Goal: Task Accomplishment & Management: Manage account settings

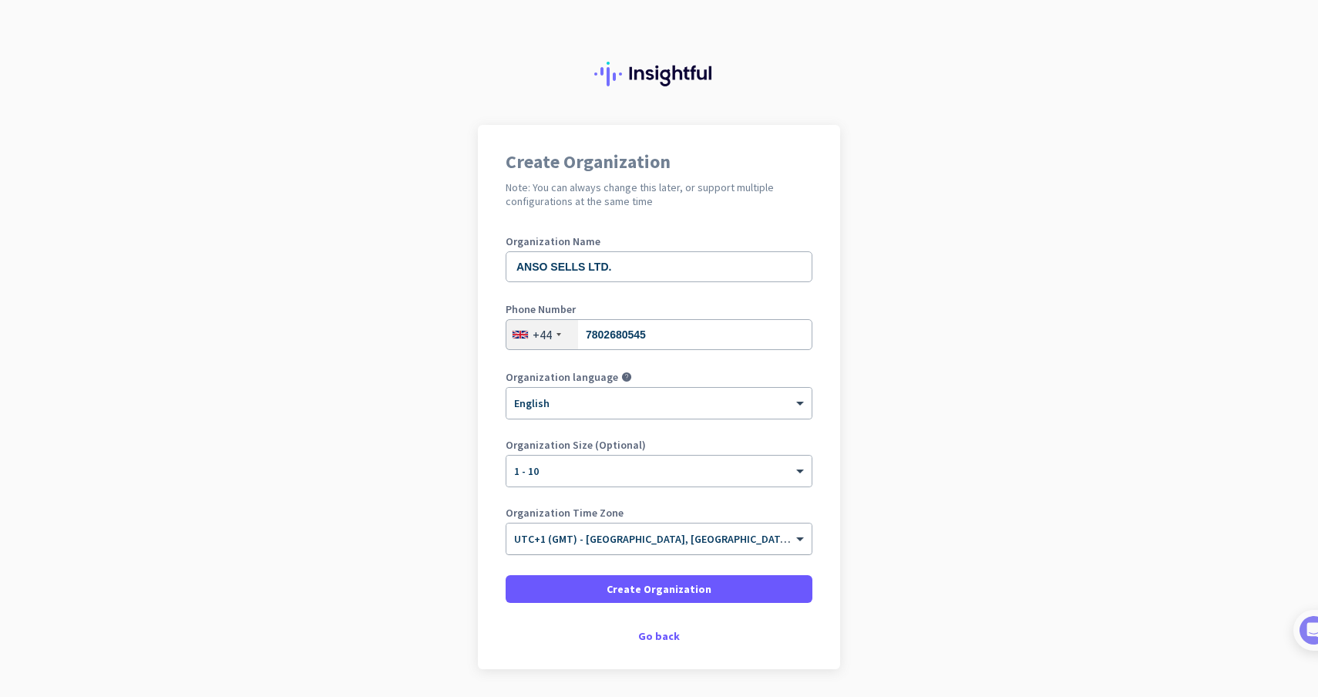
click at [729, 537] on input "text" at bounding box center [643, 534] width 259 height 12
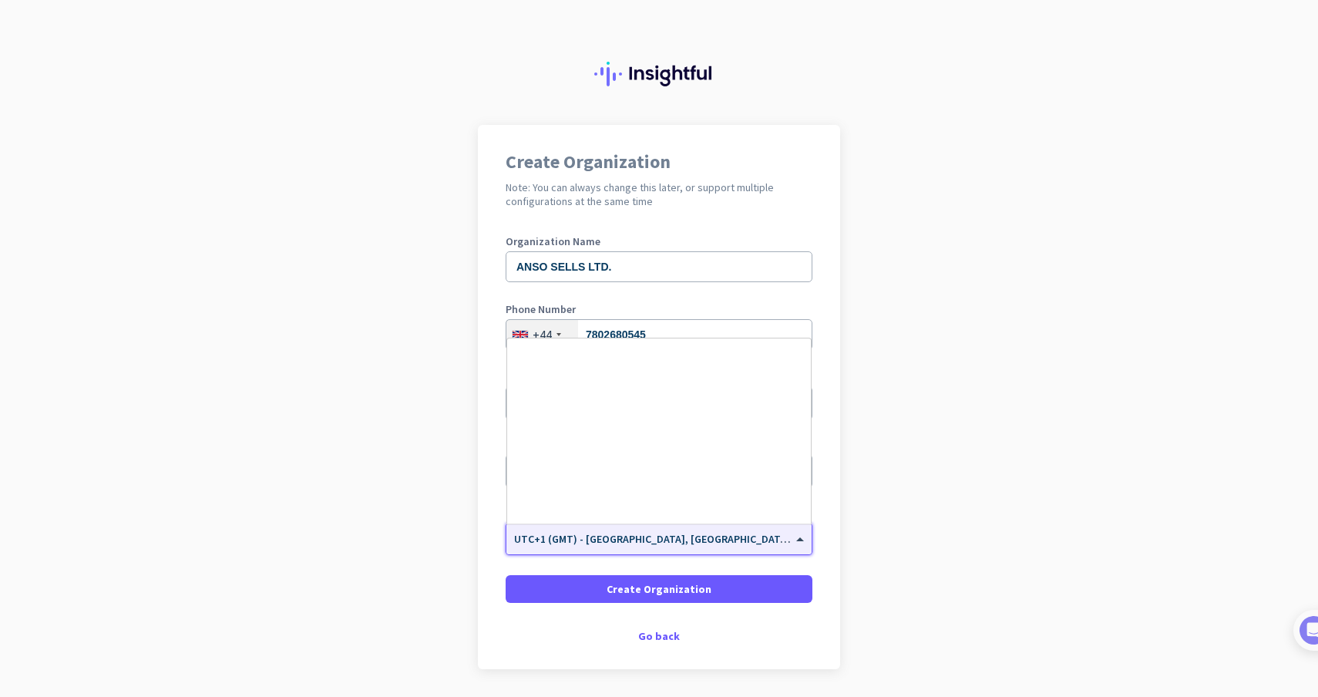
scroll to position [2951, 0]
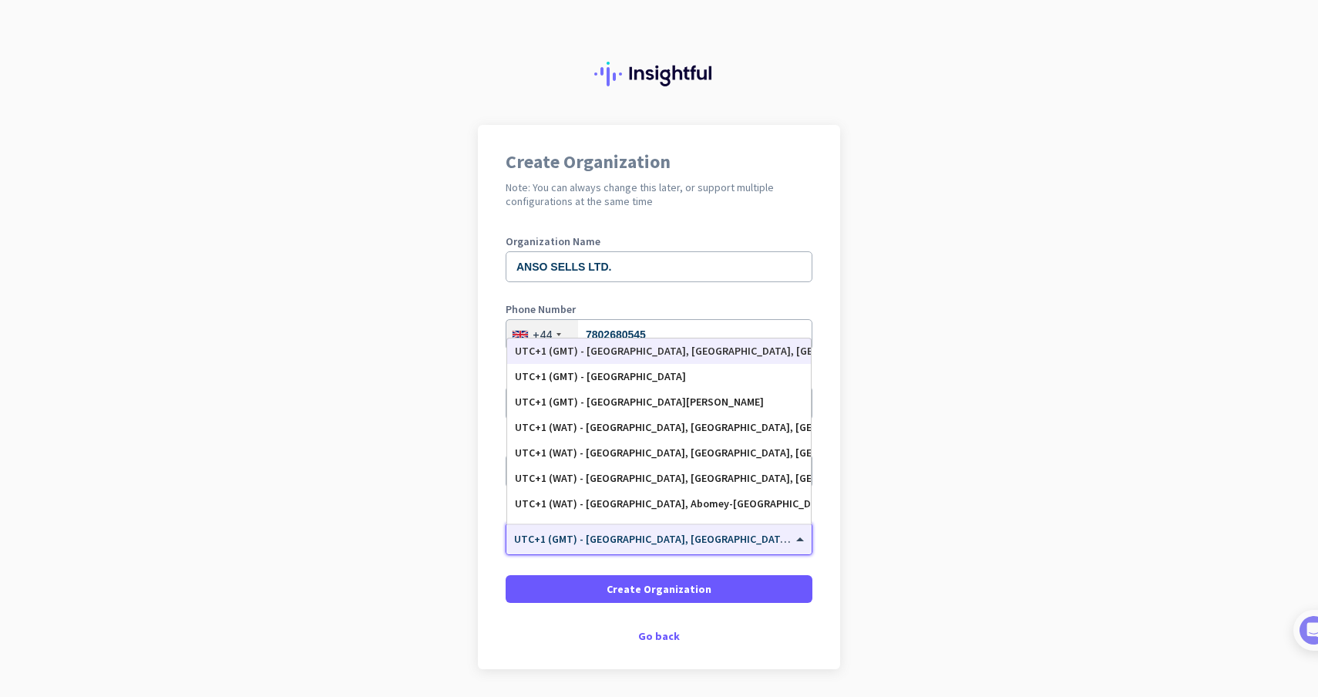
click at [729, 537] on input "text" at bounding box center [643, 534] width 259 height 12
click at [847, 576] on app-onboarding-organization "Create Organization Note: You can always change this later, or support multiple…" at bounding box center [659, 435] width 1318 height 621
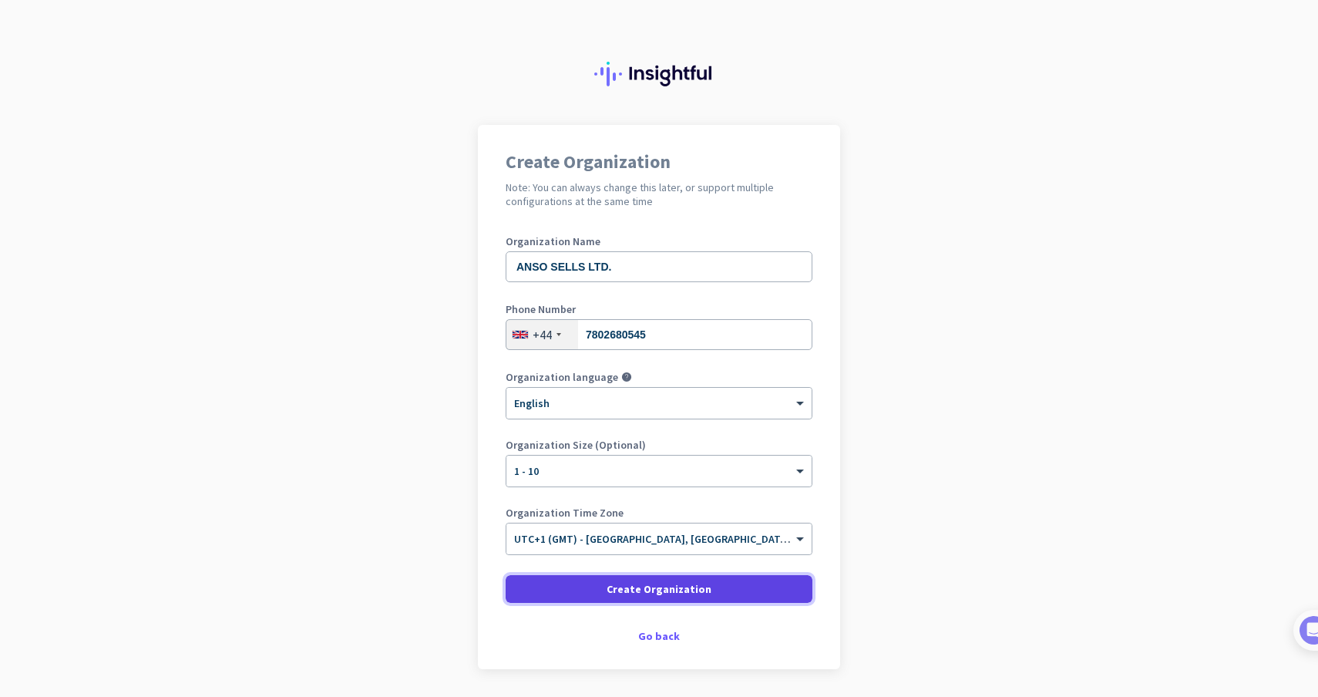
click at [749, 588] on span at bounding box center [659, 589] width 307 height 37
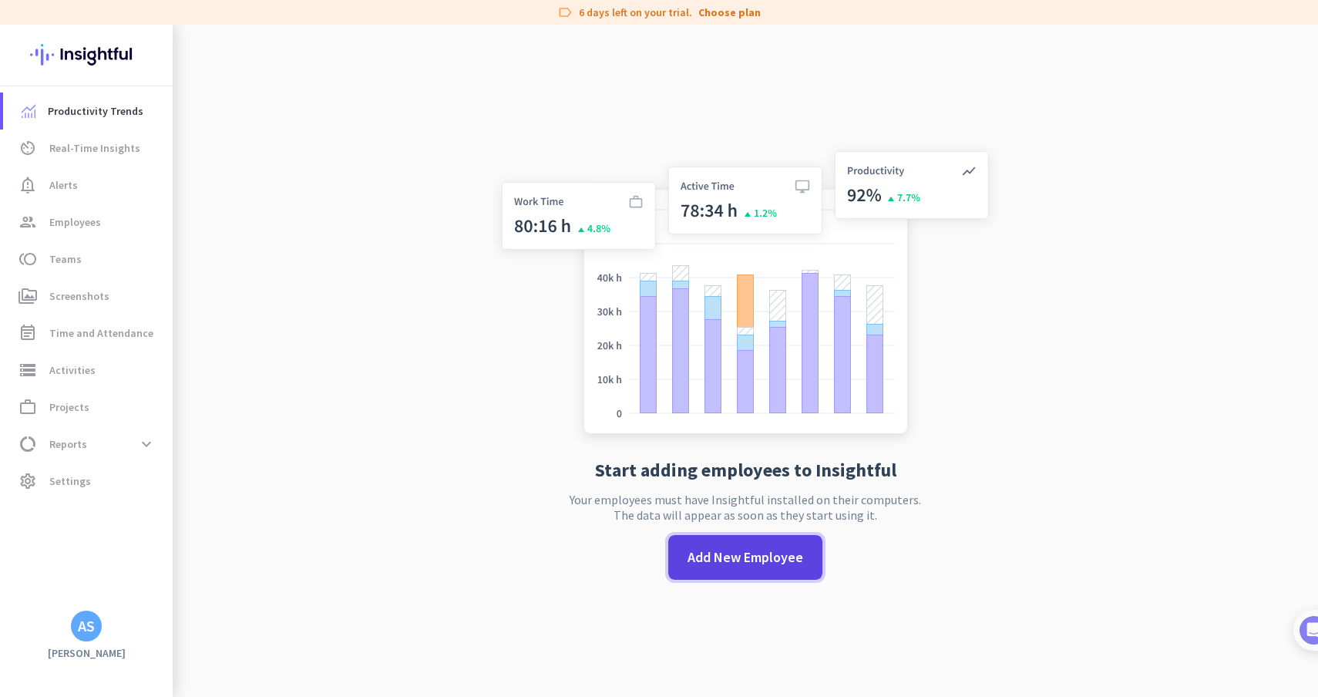
click at [744, 547] on span "Add New Employee" at bounding box center [746, 557] width 116 height 20
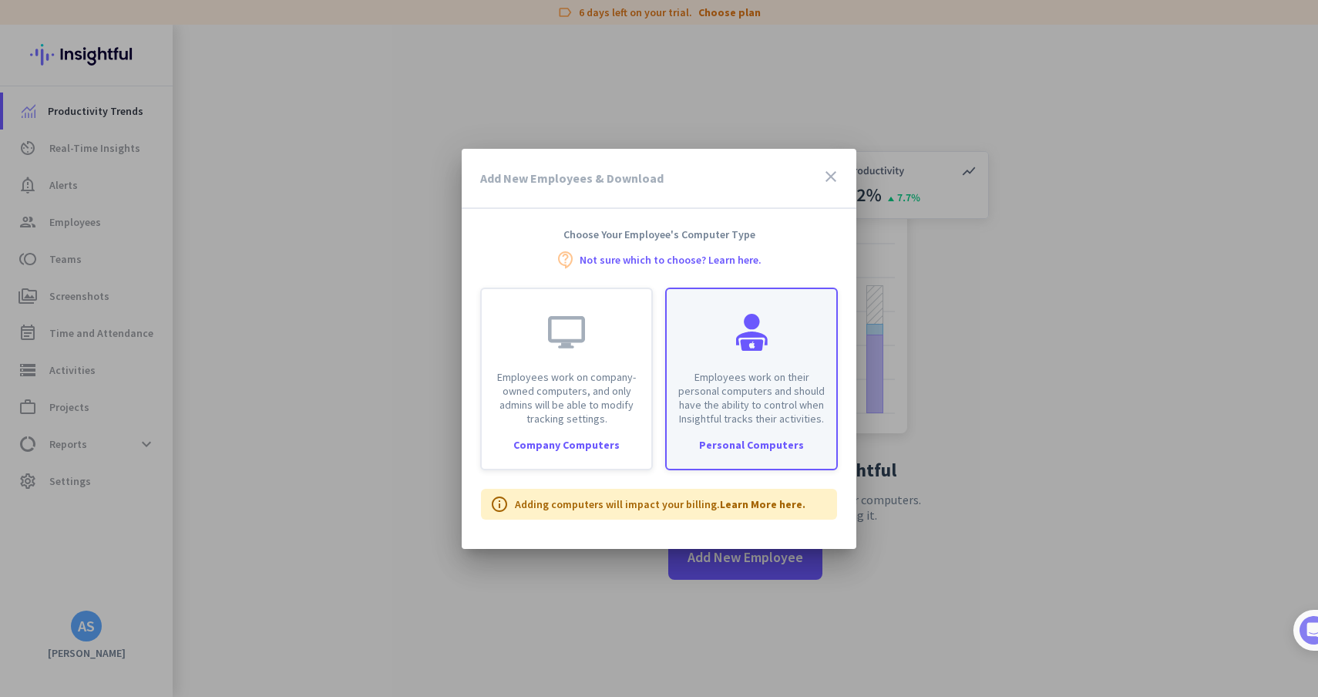
click at [717, 453] on div "Employees work on their personal computers and should have the ability to contr…" at bounding box center [751, 379] width 173 height 183
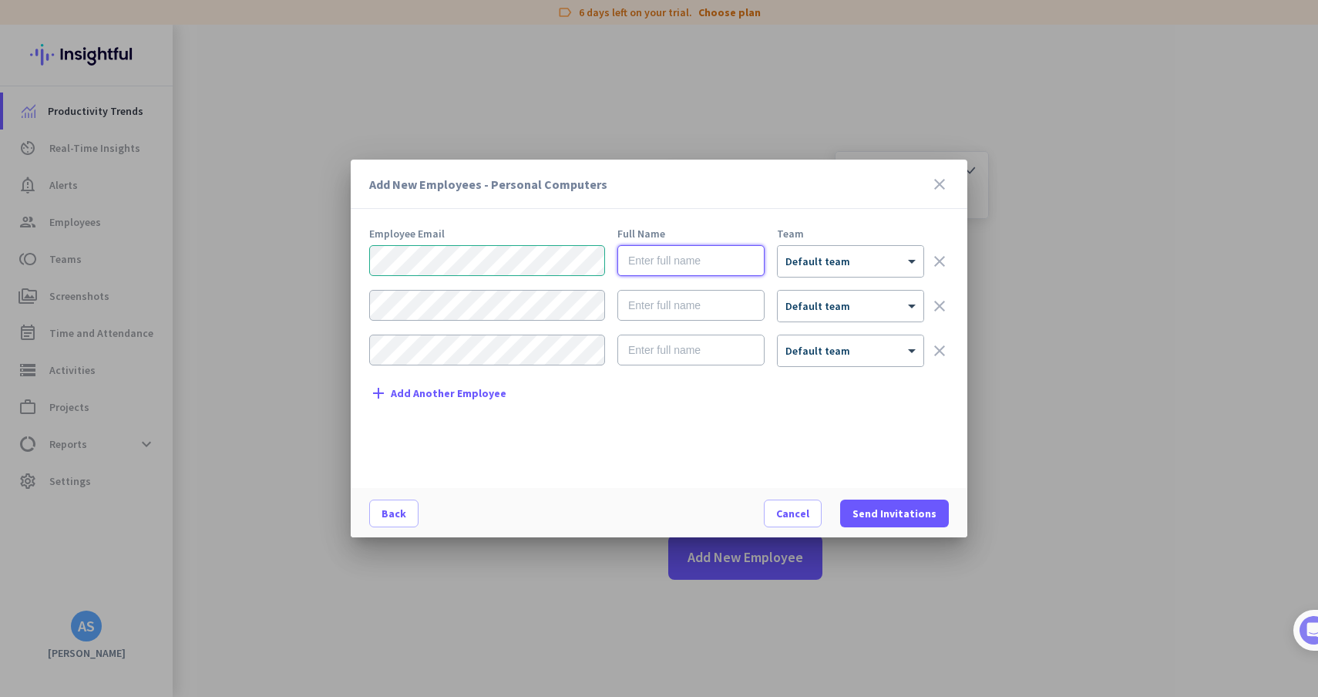
click at [648, 271] on input "text" at bounding box center [691, 260] width 147 height 31
click at [836, 263] on span "Default team" at bounding box center [818, 261] width 65 height 14
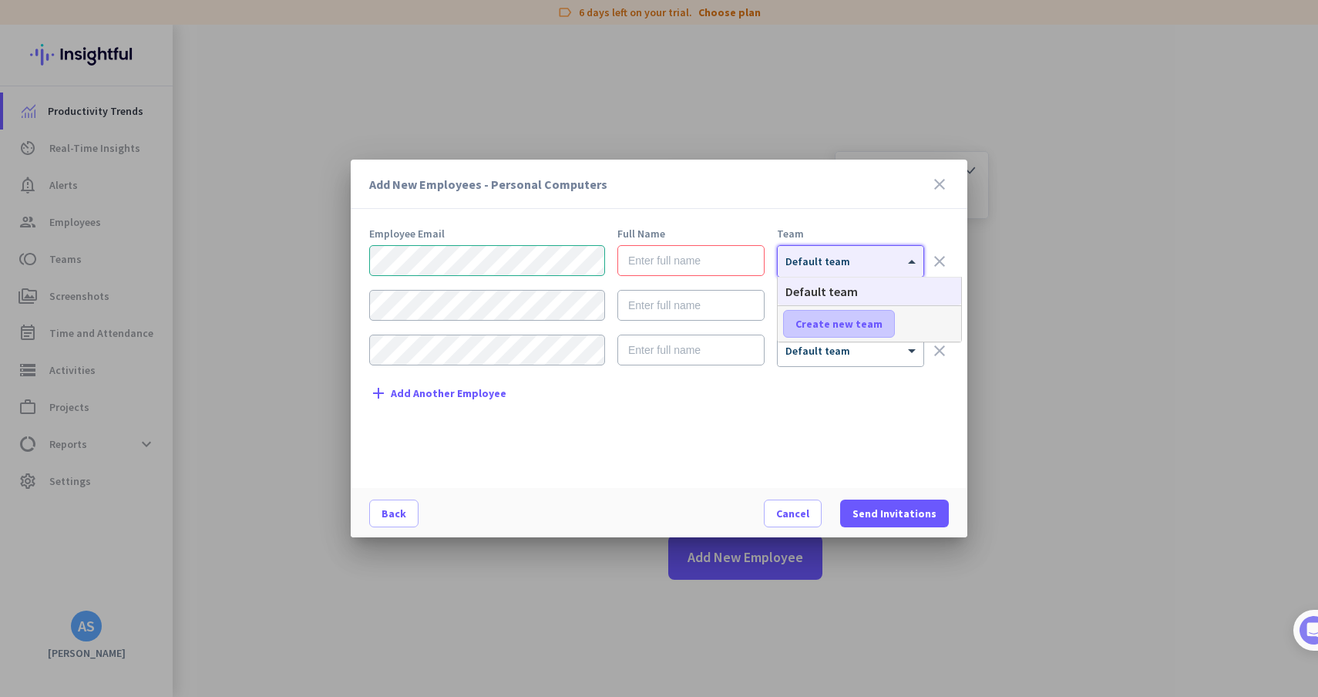
click at [848, 320] on span "Create new team" at bounding box center [839, 323] width 87 height 15
click at [848, 320] on input "text" at bounding box center [840, 324] width 114 height 28
type input "Product Sourcer"
click at [936, 321] on span "Save" at bounding box center [932, 324] width 24 height 14
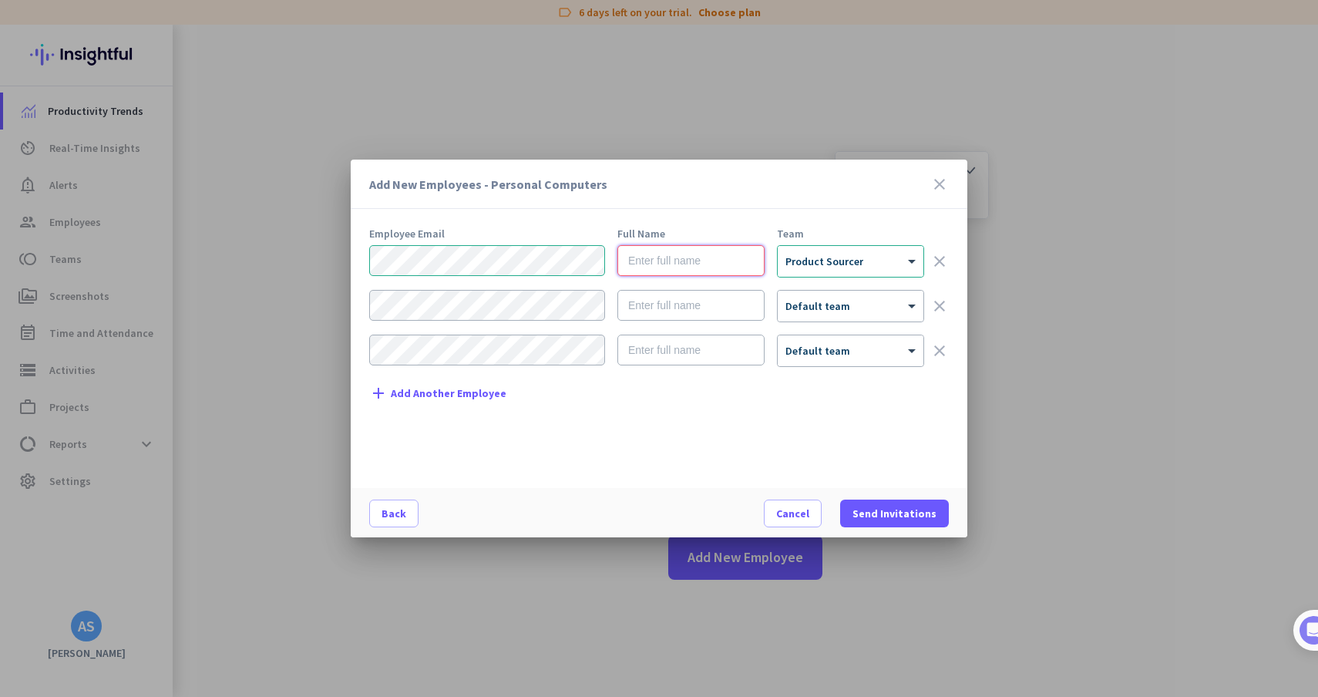
click at [715, 271] on input "text" at bounding box center [691, 260] width 147 height 31
click at [738, 431] on div "Employee Email Full Name Team × Product Sourcer clear × Default team clear × De…" at bounding box center [665, 350] width 592 height 244
click at [705, 251] on input "text" at bounding box center [691, 260] width 147 height 31
type input "Alima"
click at [736, 389] on div "Employee Email Full Name Team Alima × Product Sourcer clear × Default team clea…" at bounding box center [665, 350] width 592 height 244
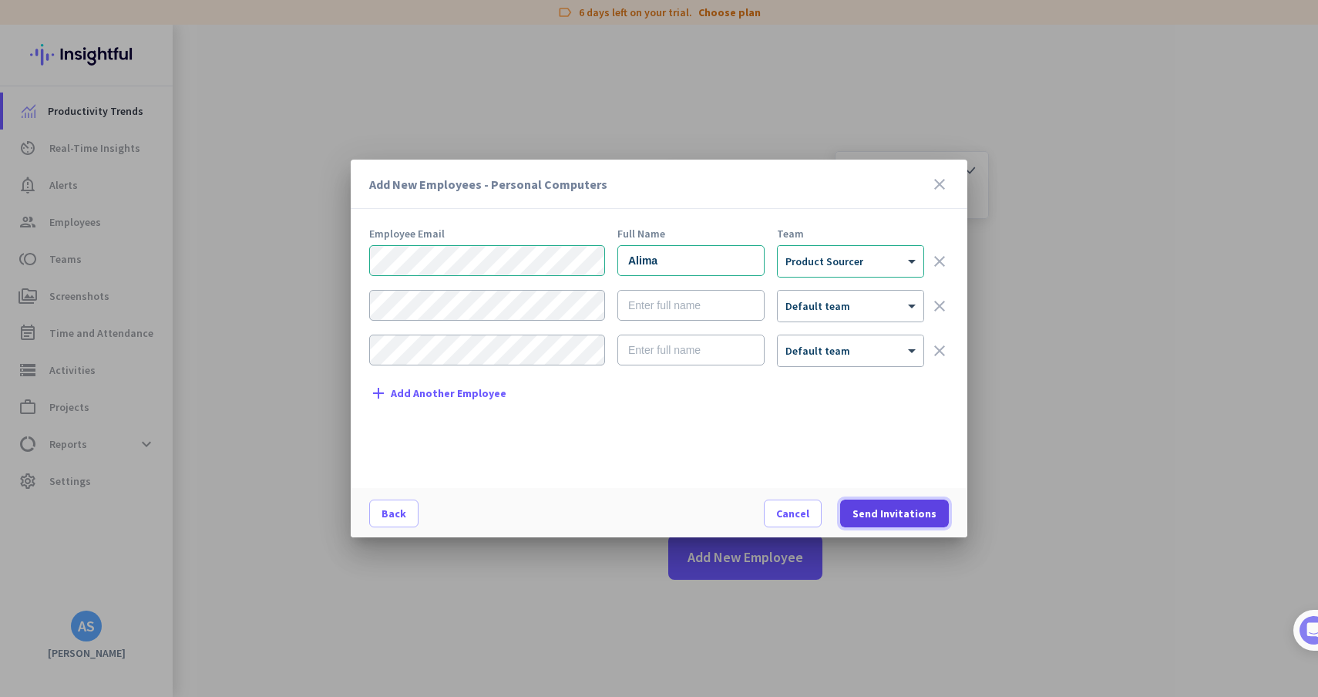
click at [900, 513] on span "Send Invitations" at bounding box center [895, 513] width 84 height 15
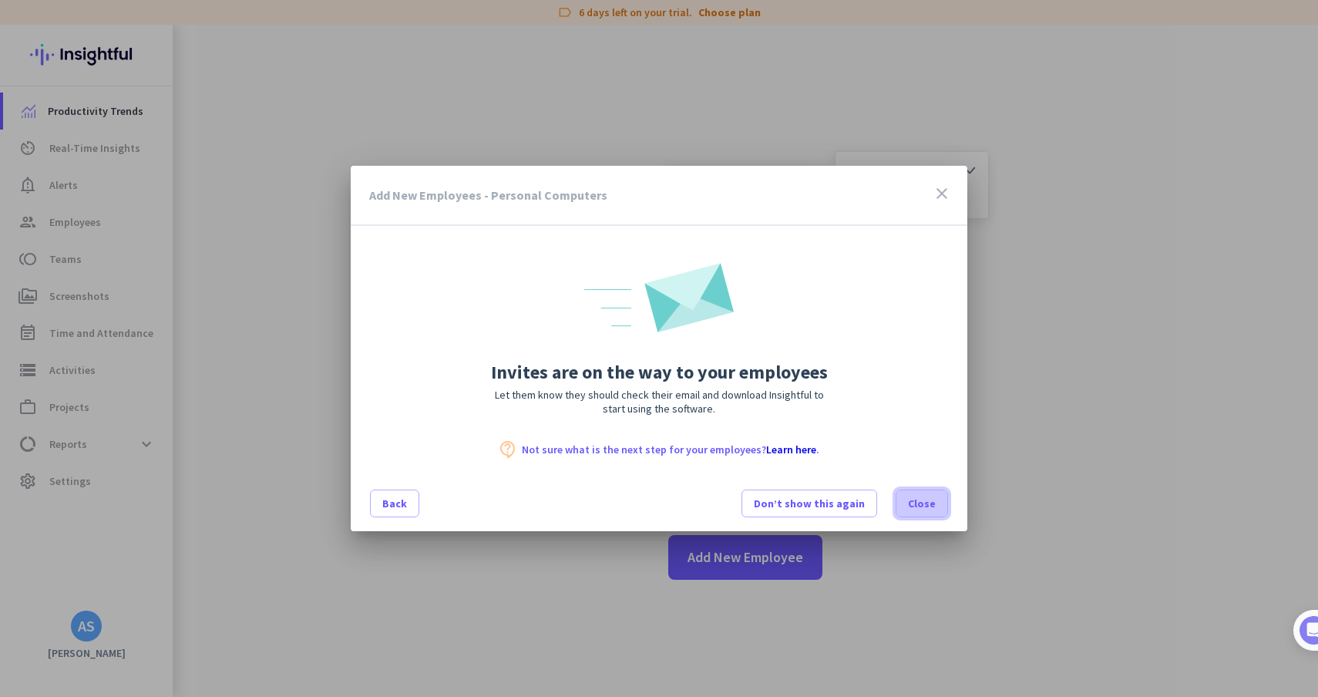
click at [935, 510] on span "Close" at bounding box center [922, 503] width 28 height 15
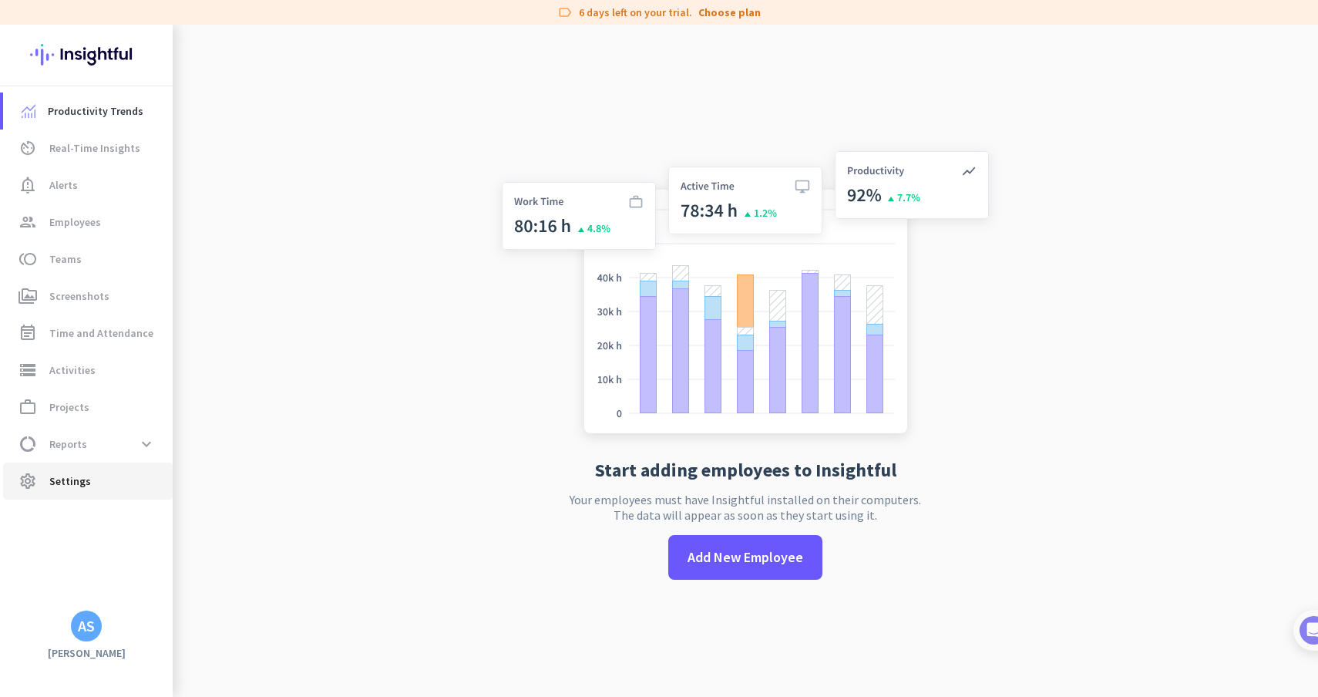
click at [102, 473] on span "settings Settings" at bounding box center [87, 481] width 145 height 19
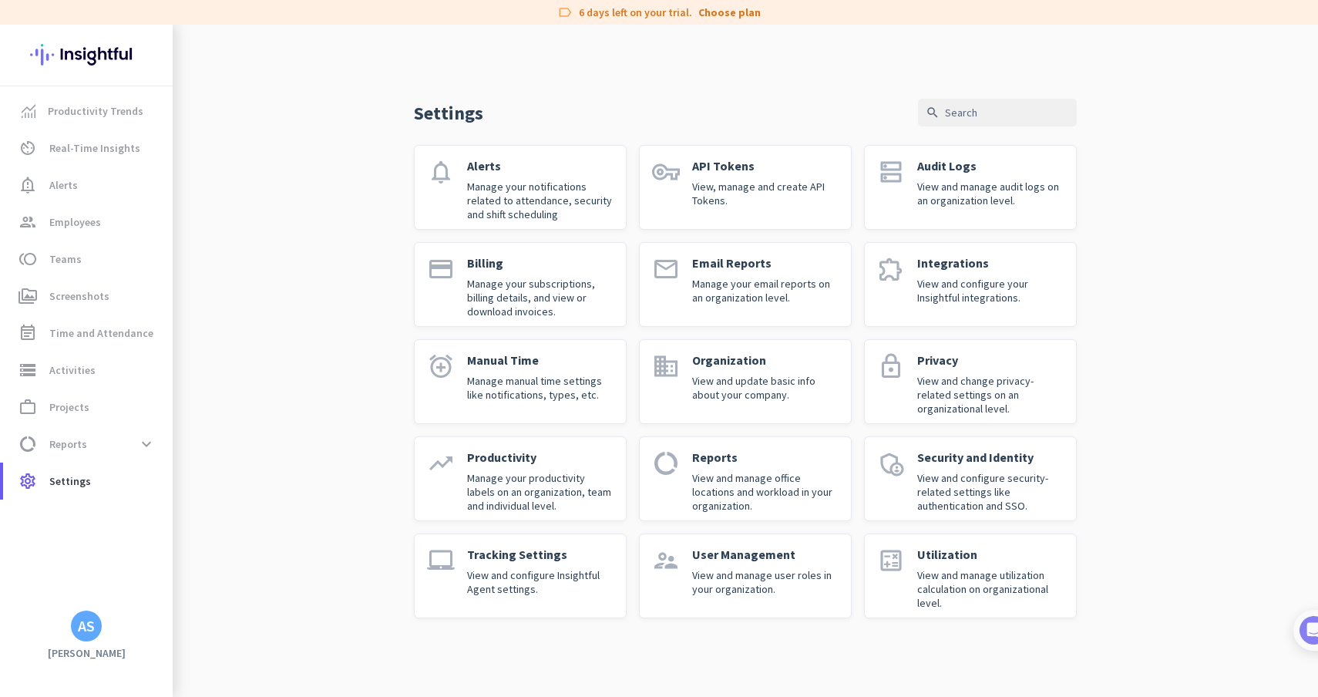
click at [583, 207] on p "Manage your notifications related to attendance, security and shift scheduling" at bounding box center [540, 201] width 146 height 42
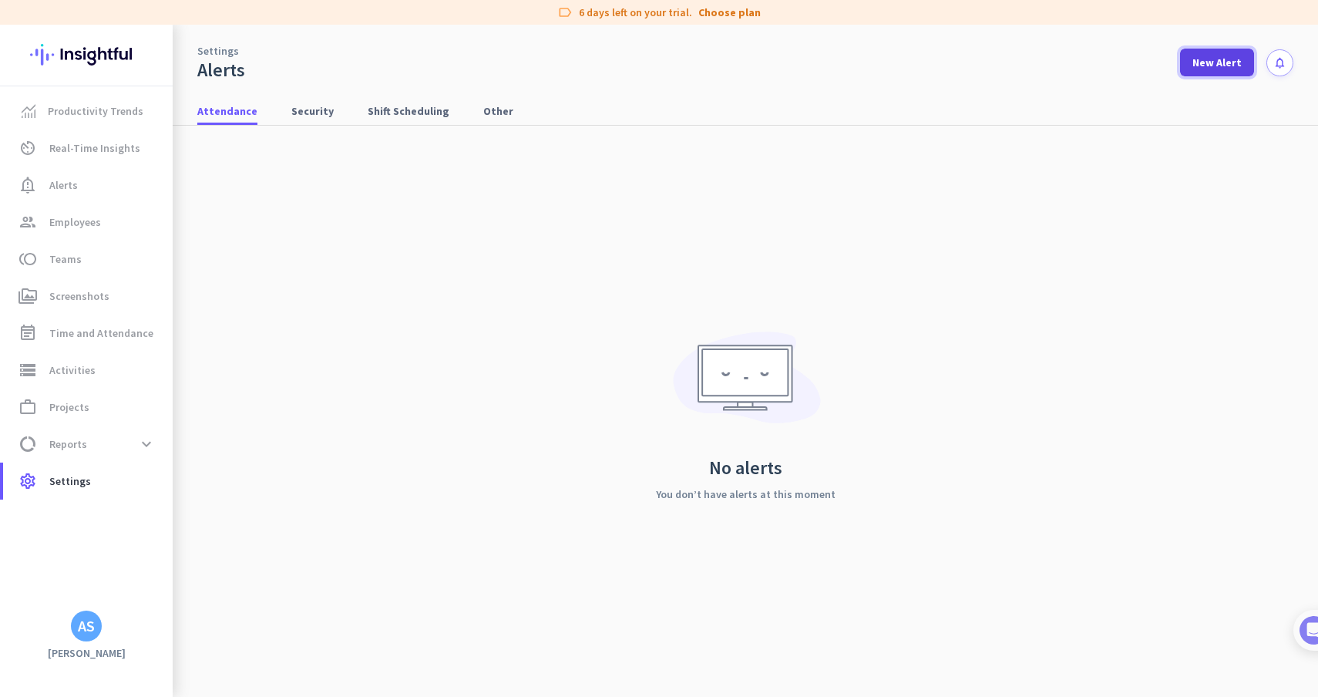
click at [1206, 66] on span "New Alert" at bounding box center [1217, 62] width 49 height 15
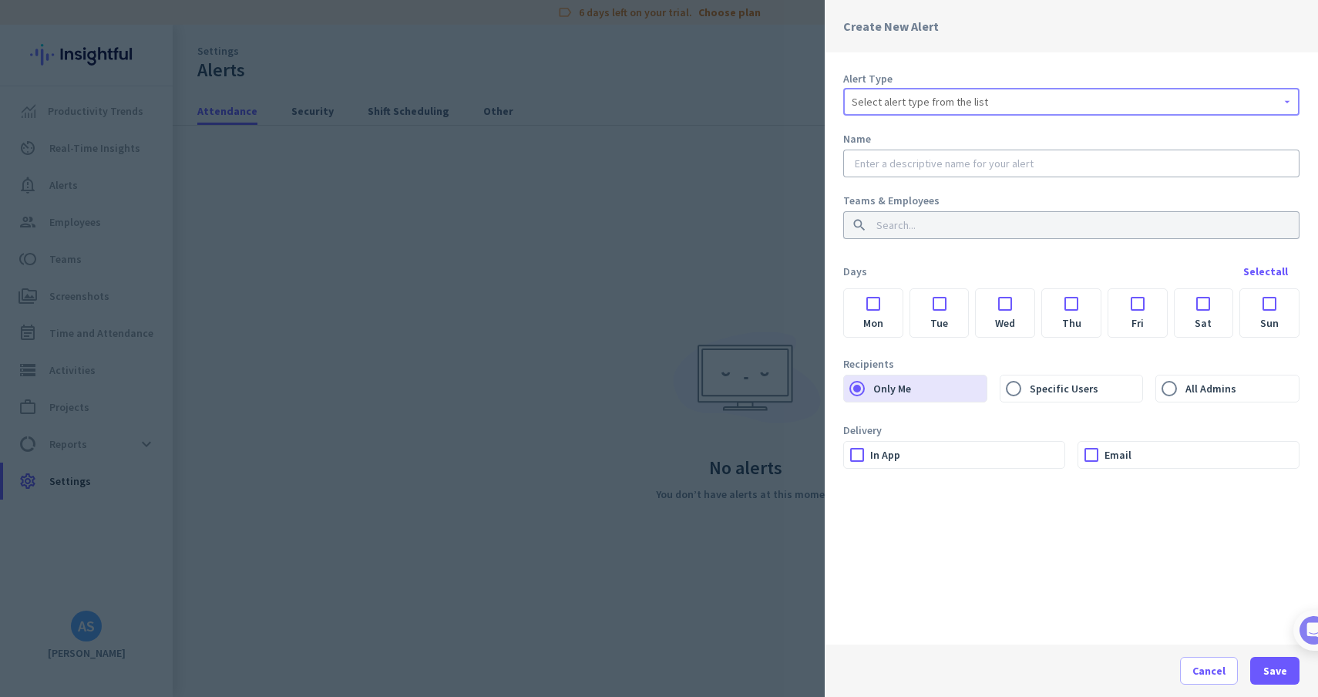
click at [993, 102] on div "Select alert type from the list" at bounding box center [1071, 102] width 439 height 19
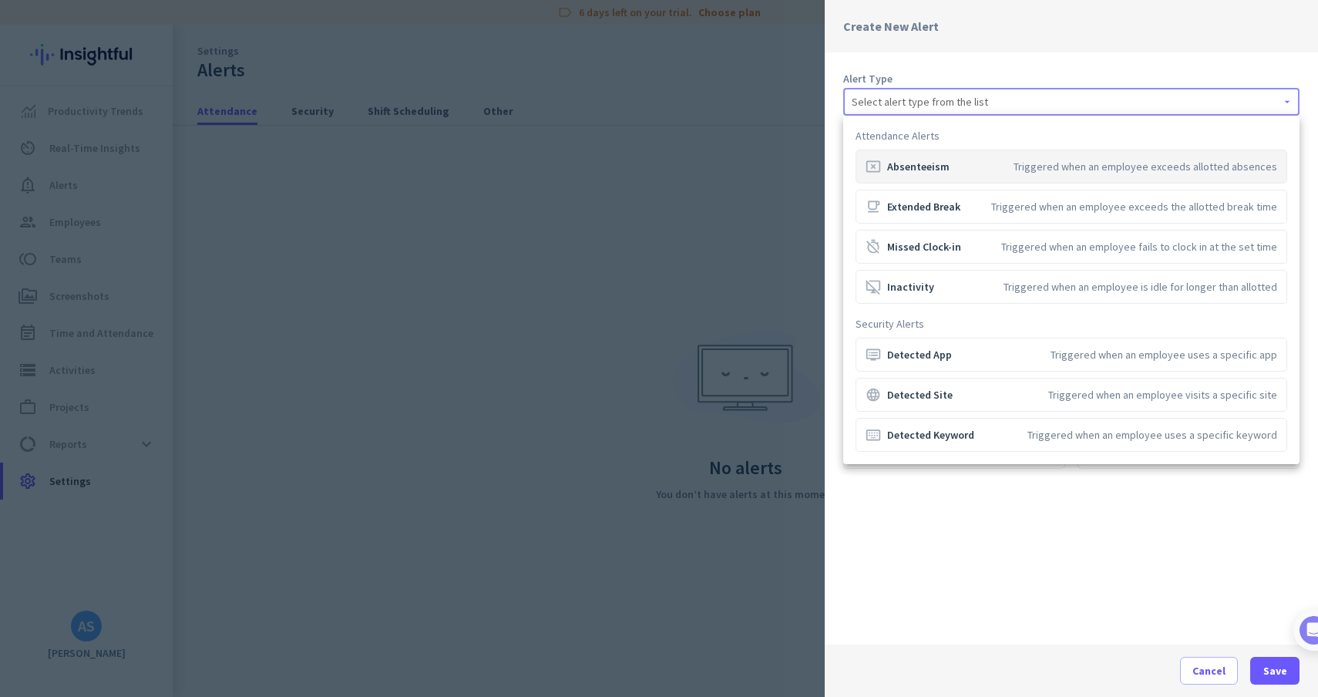
click at [607, 465] on div at bounding box center [659, 348] width 1318 height 697
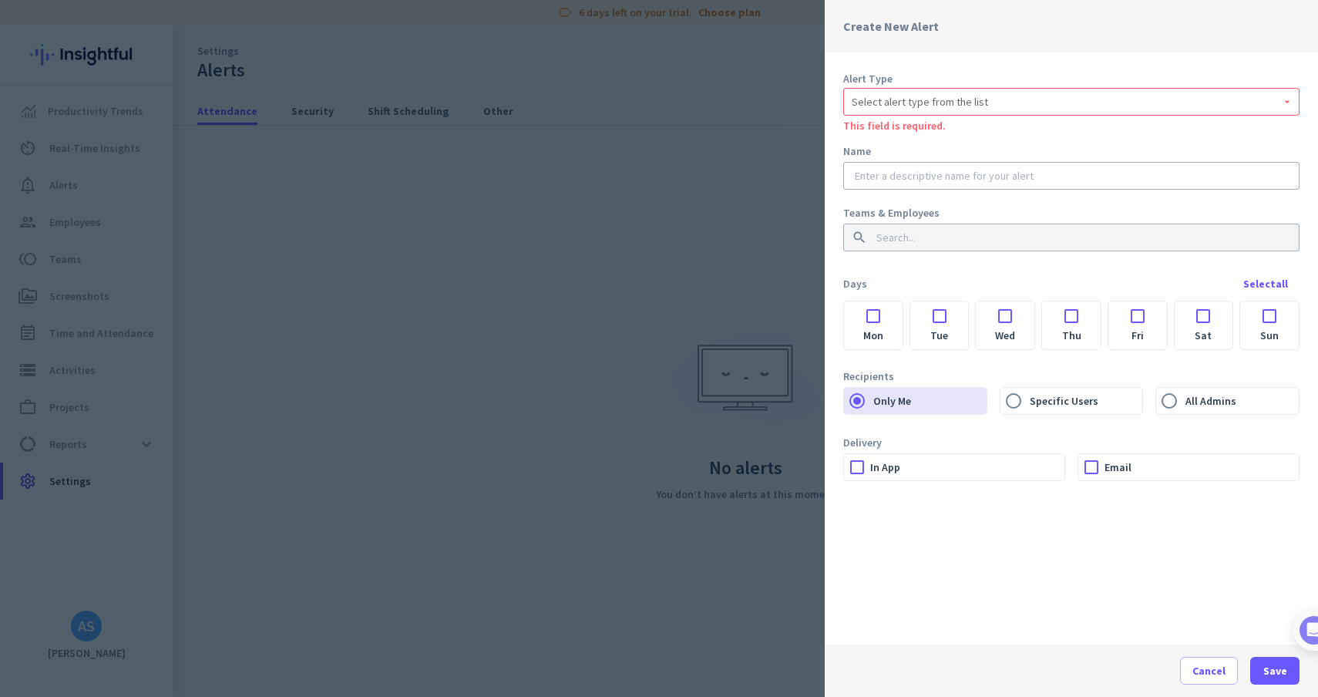
click at [309, 274] on div at bounding box center [659, 348] width 1318 height 697
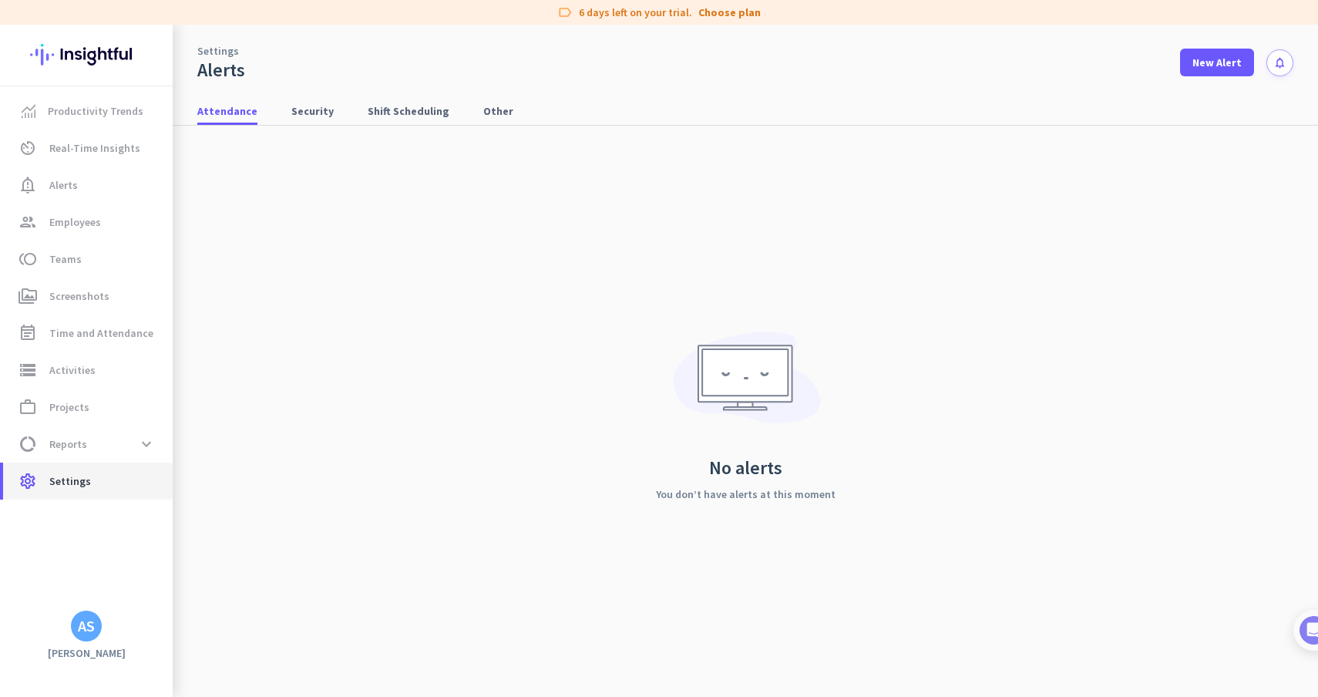
click at [72, 484] on span "Settings" at bounding box center [70, 481] width 42 height 19
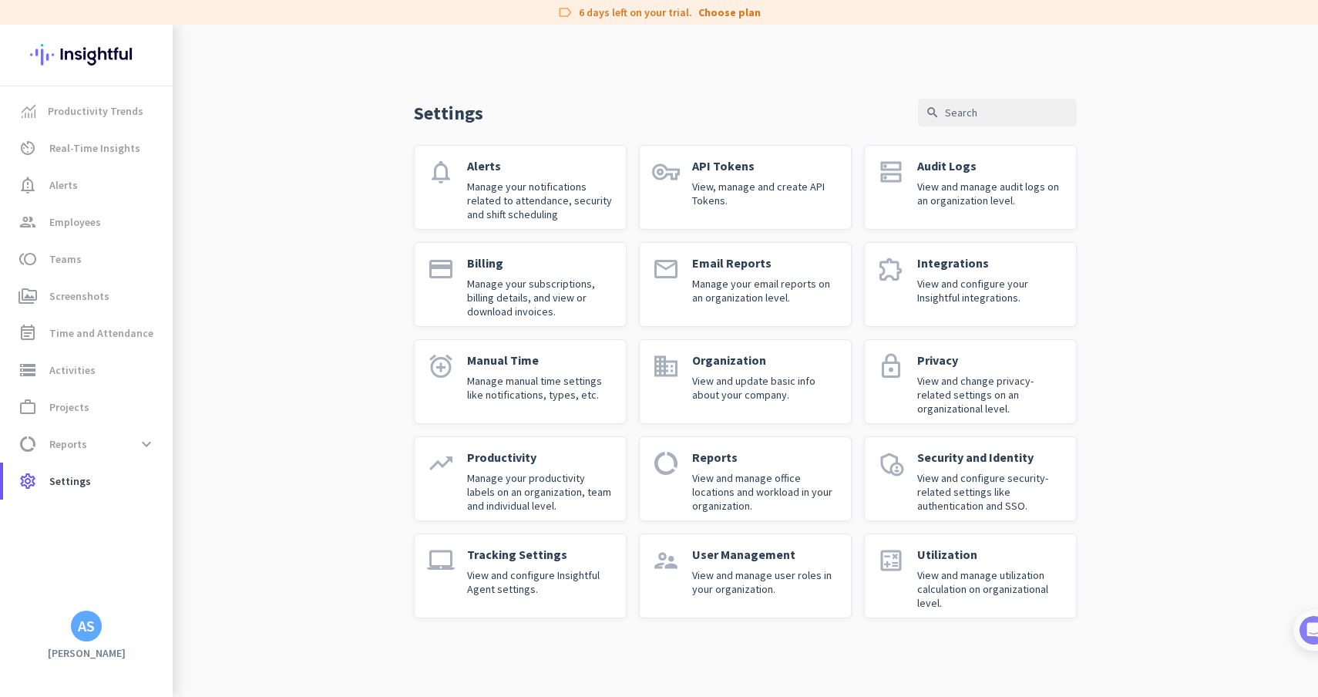
click at [505, 591] on p "View and configure Insightful Agent settings." at bounding box center [540, 582] width 146 height 28
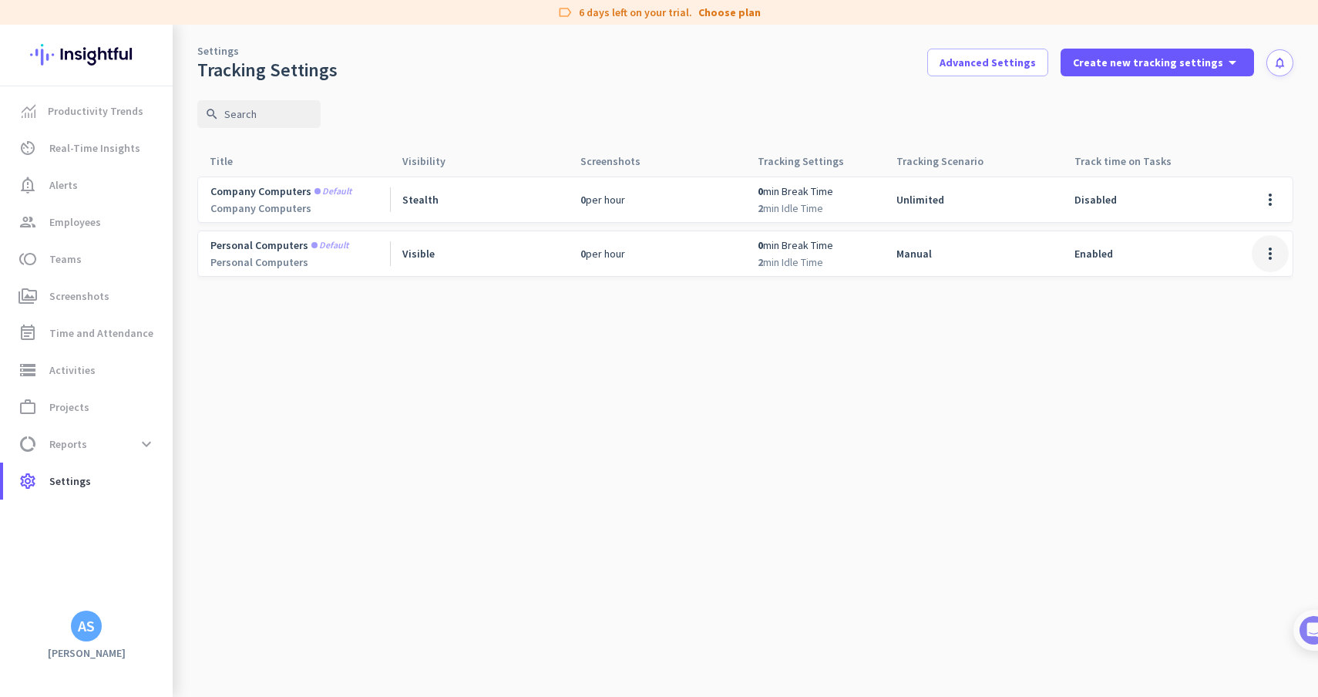
click at [1273, 256] on span at bounding box center [1270, 253] width 37 height 37
click at [1247, 288] on span "Edit" at bounding box center [1240, 285] width 74 height 15
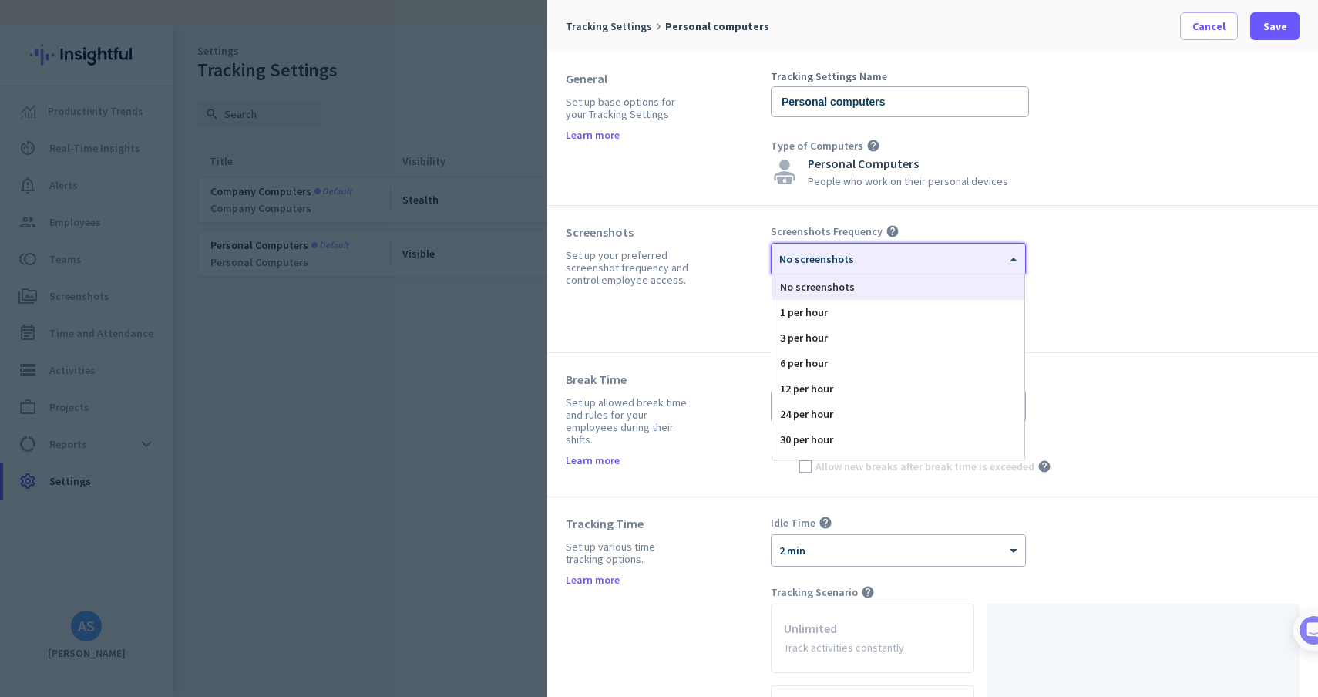
click at [901, 260] on div at bounding box center [899, 253] width 254 height 13
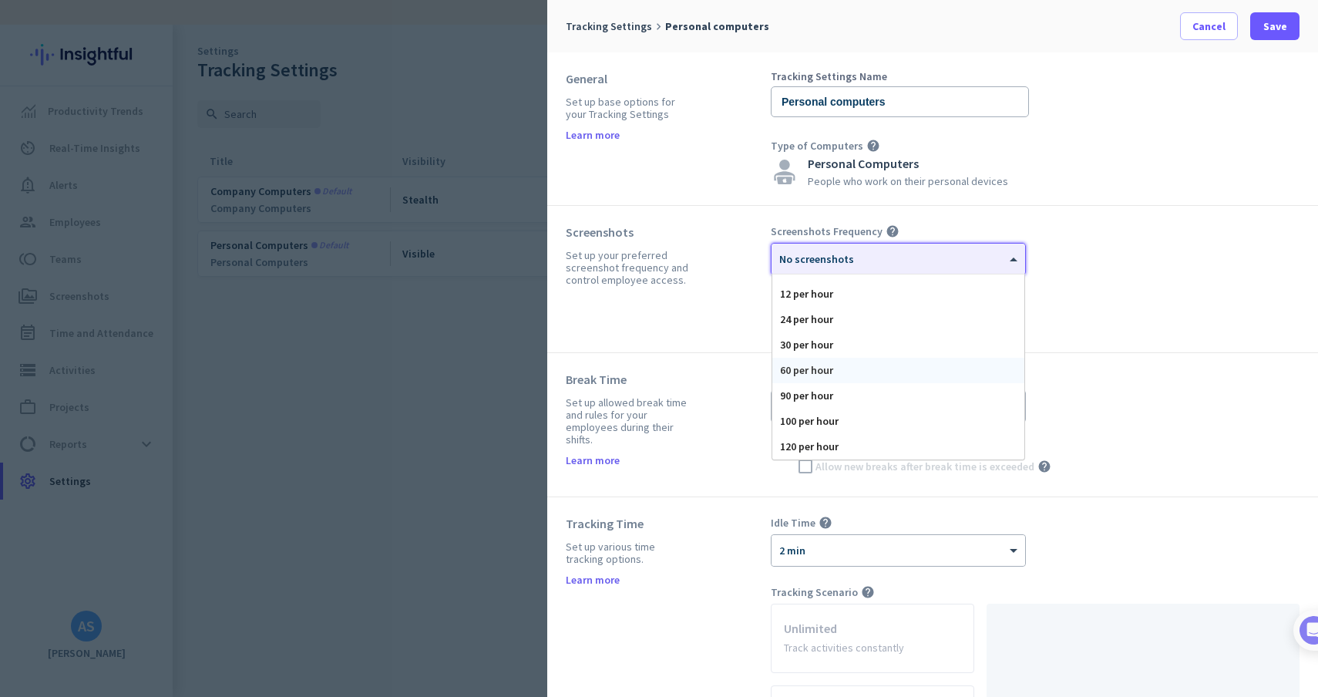
click at [847, 366] on div "60 per hour" at bounding box center [898, 370] width 252 height 25
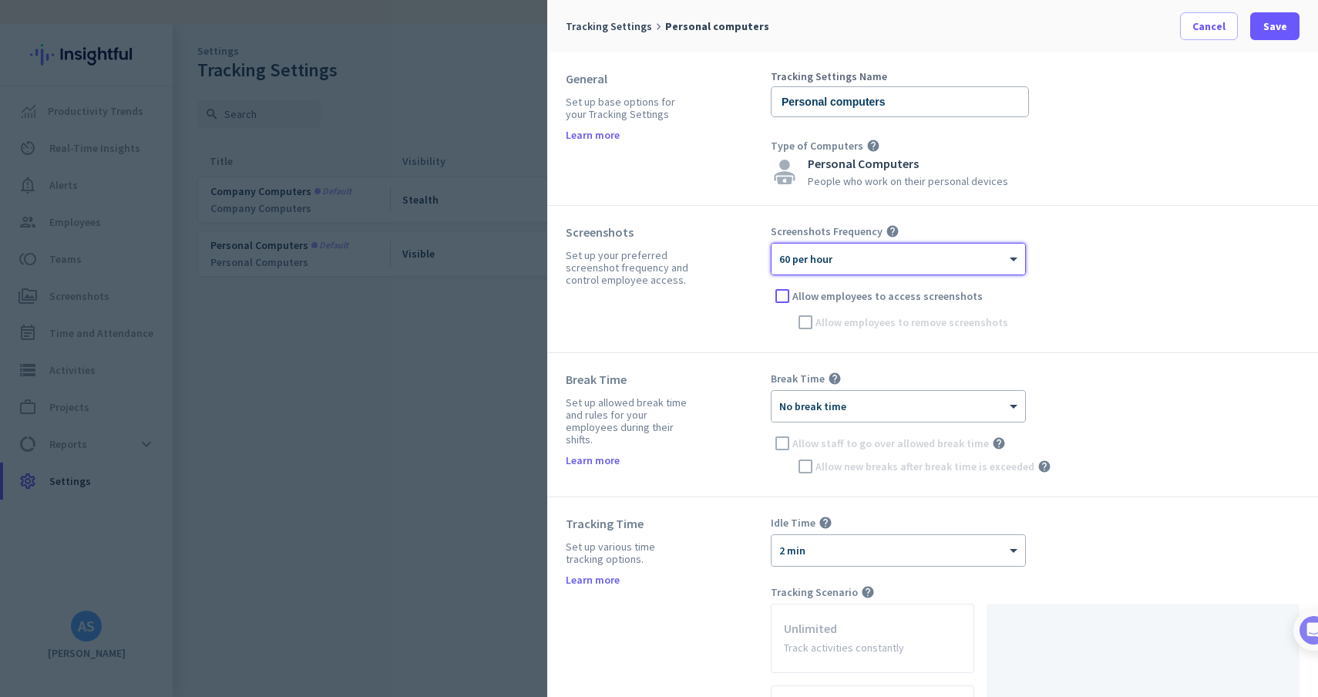
click at [863, 264] on div "× 60 per hour" at bounding box center [889, 259] width 234 height 13
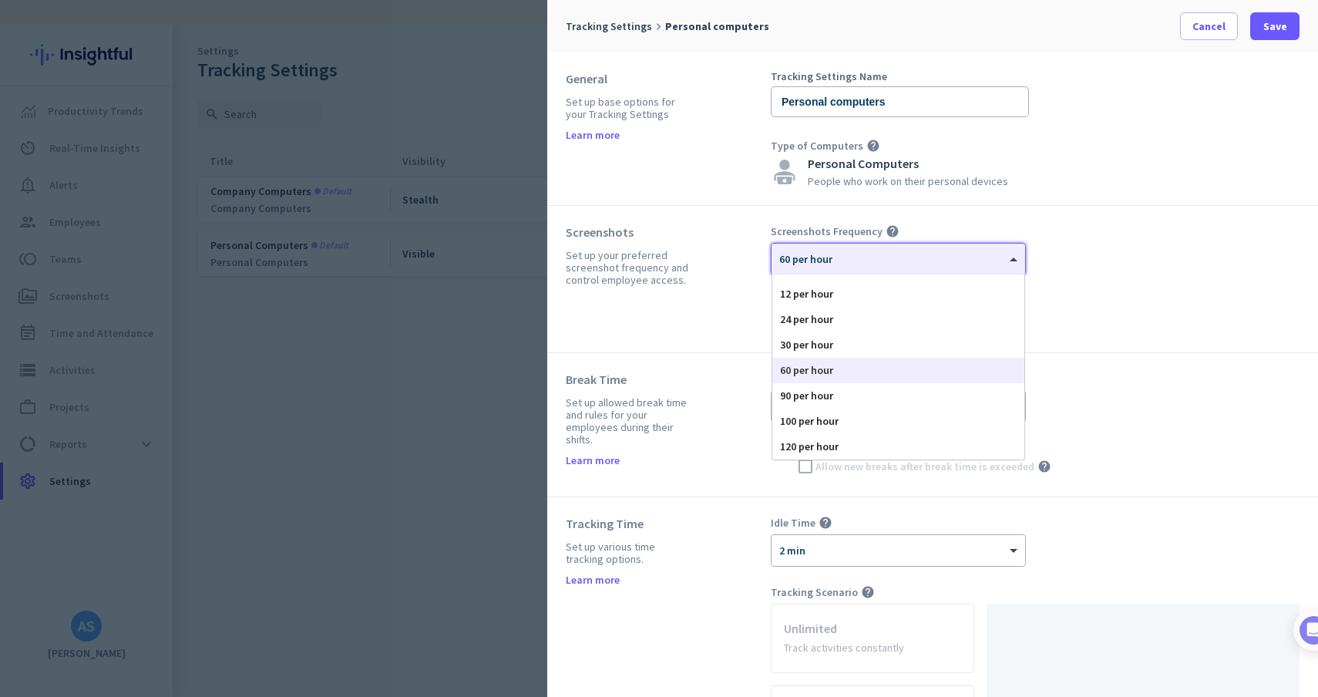
click at [853, 369] on div "60 per hour" at bounding box center [898, 370] width 252 height 25
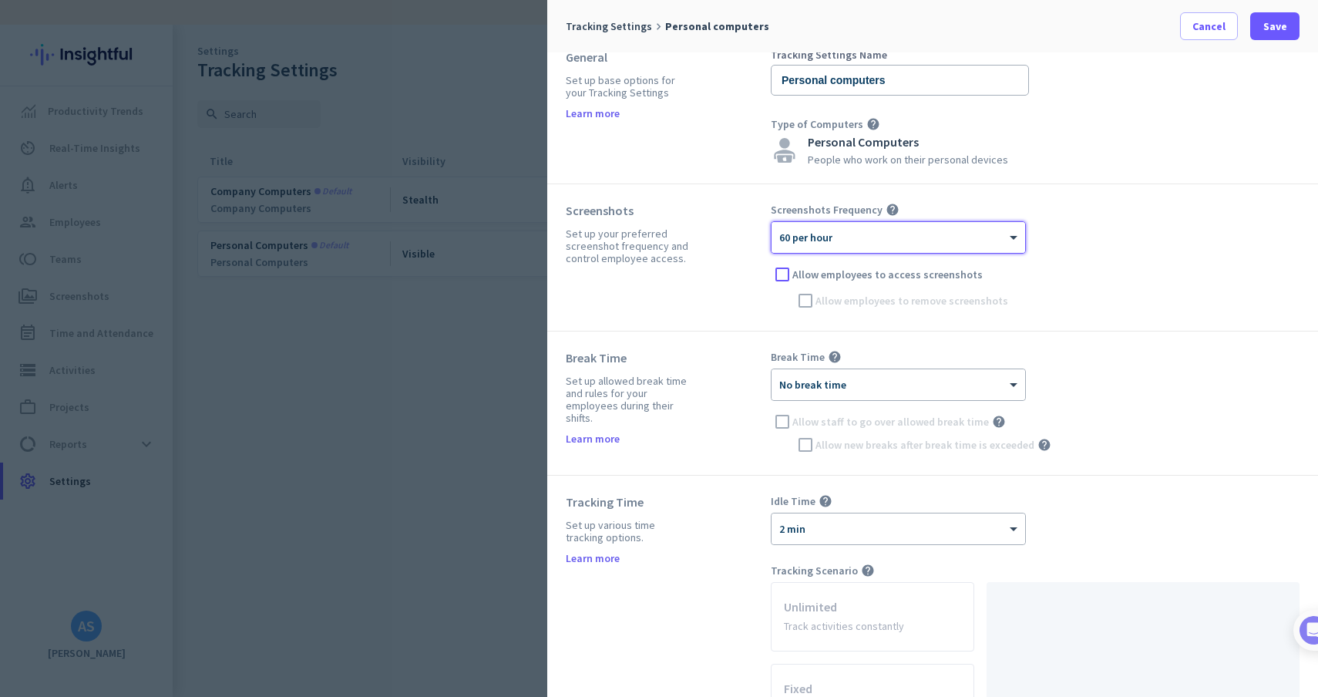
scroll to position [67, 0]
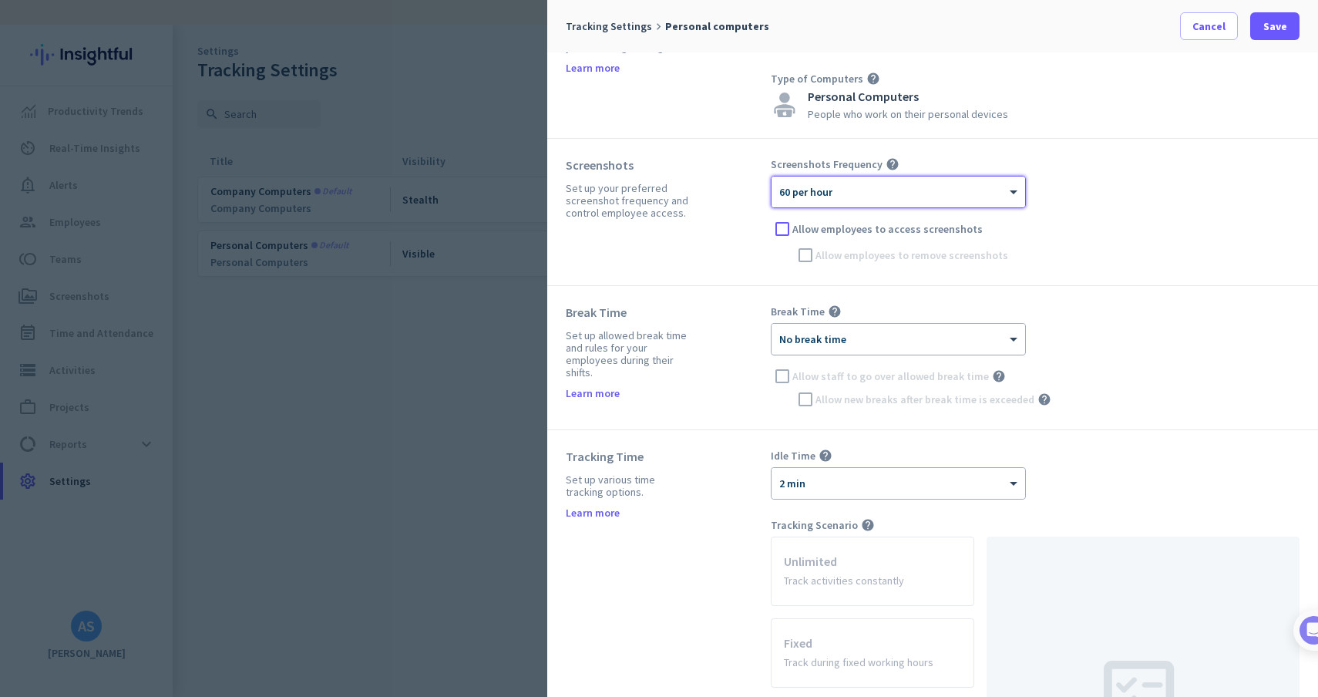
click at [862, 333] on div at bounding box center [899, 334] width 254 height 13
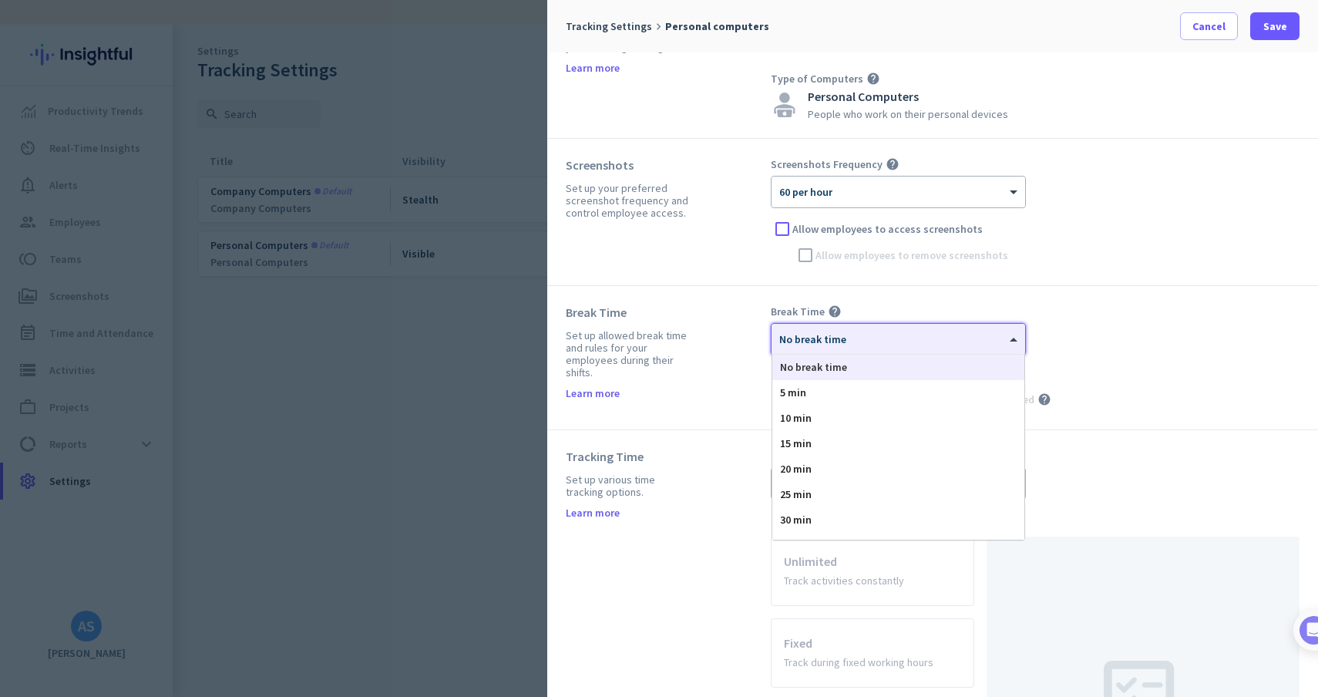
click at [890, 342] on div "× No break time" at bounding box center [889, 339] width 234 height 13
click at [853, 456] on div "20 min" at bounding box center [898, 454] width 252 height 25
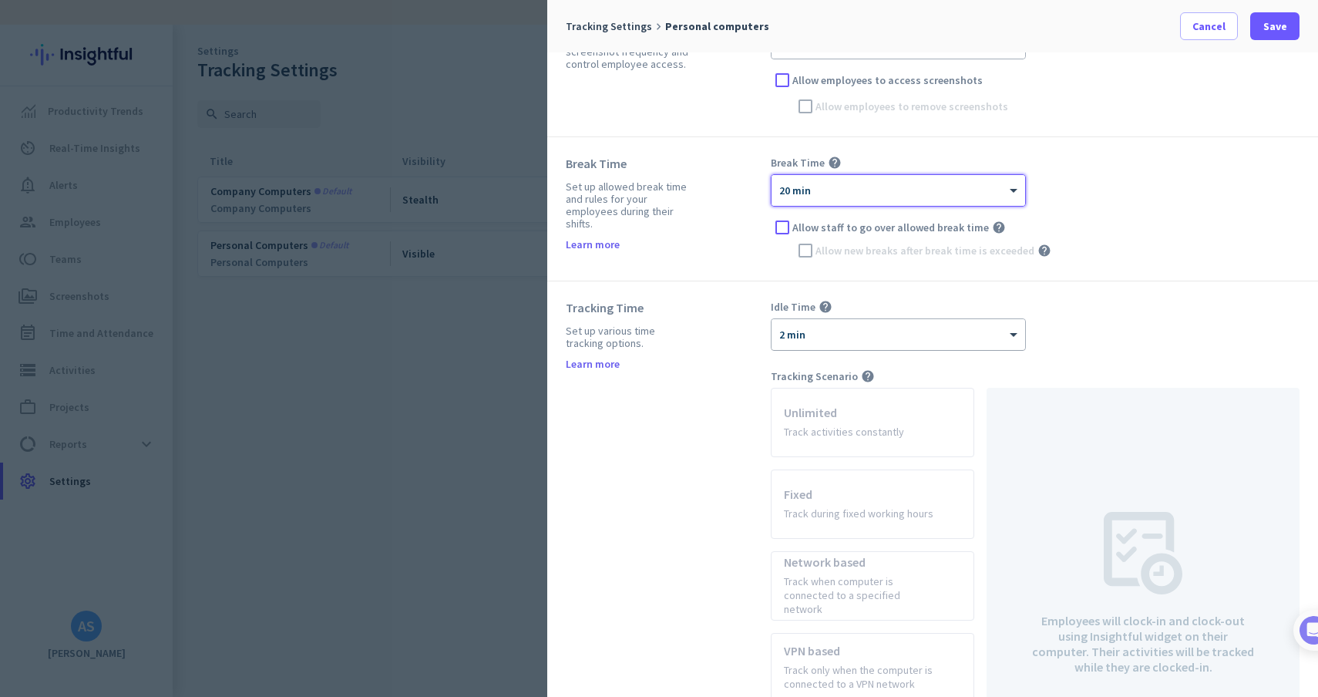
scroll to position [221, 0]
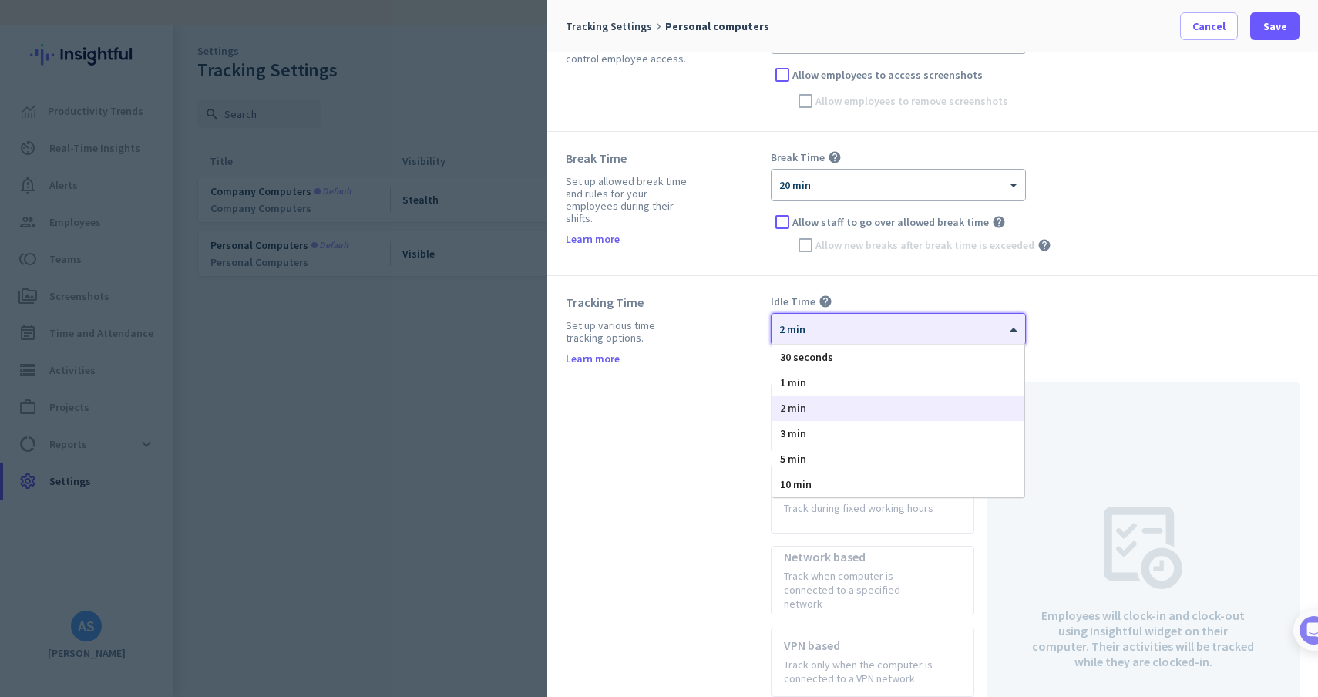
click at [886, 337] on div "× 2 min" at bounding box center [899, 329] width 254 height 31
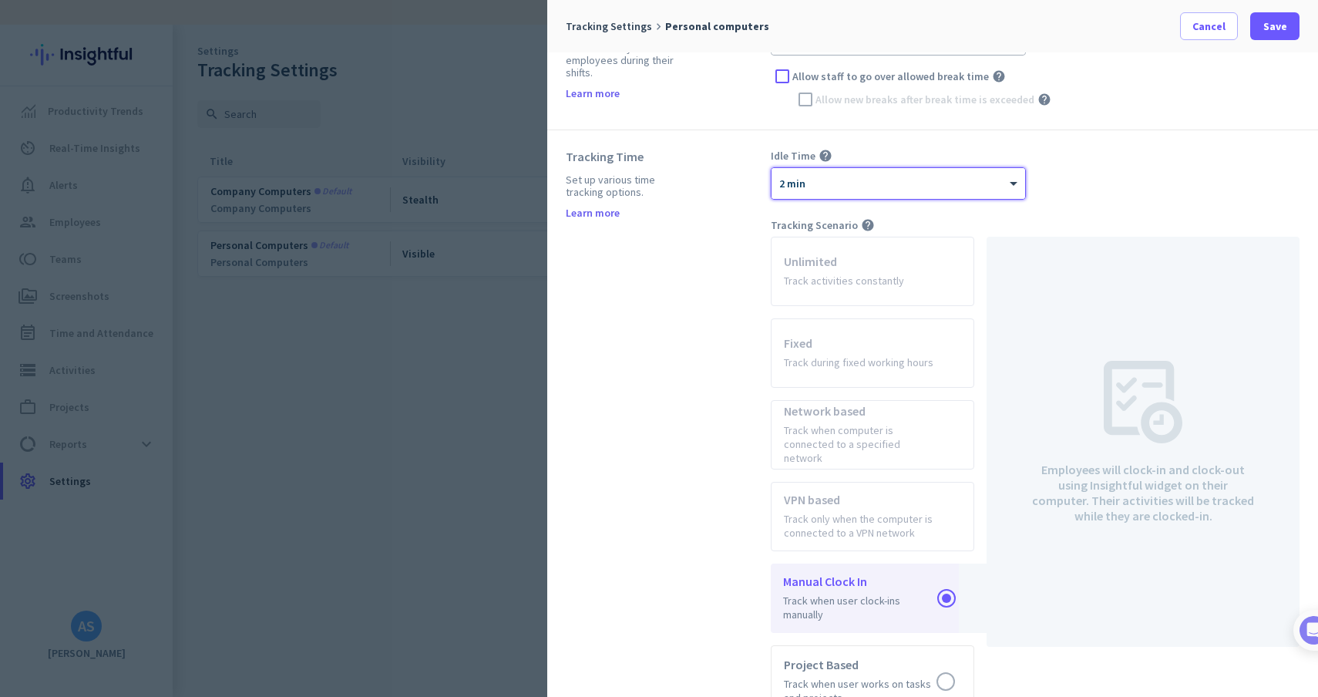
scroll to position [370, 0]
click at [957, 189] on div "× 2 min" at bounding box center [899, 180] width 254 height 31
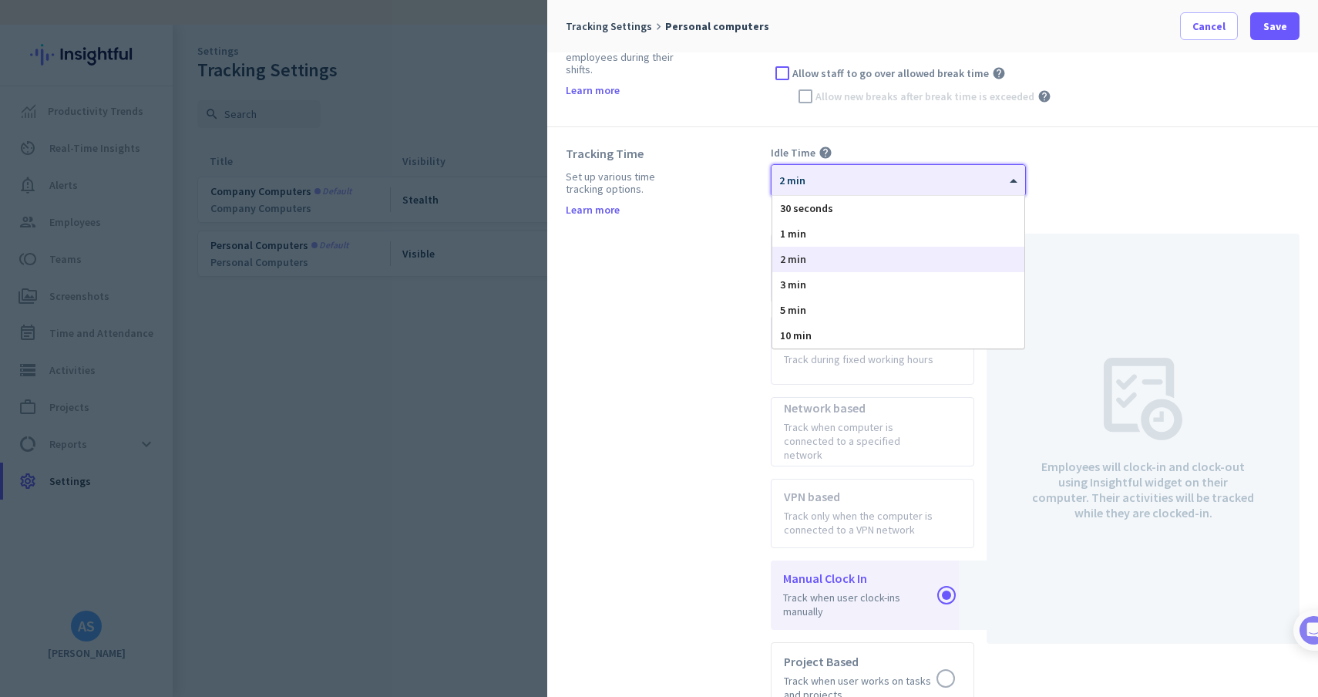
click at [957, 189] on div "× 2 min" at bounding box center [899, 180] width 254 height 31
click at [925, 315] on div "5 min" at bounding box center [898, 310] width 252 height 25
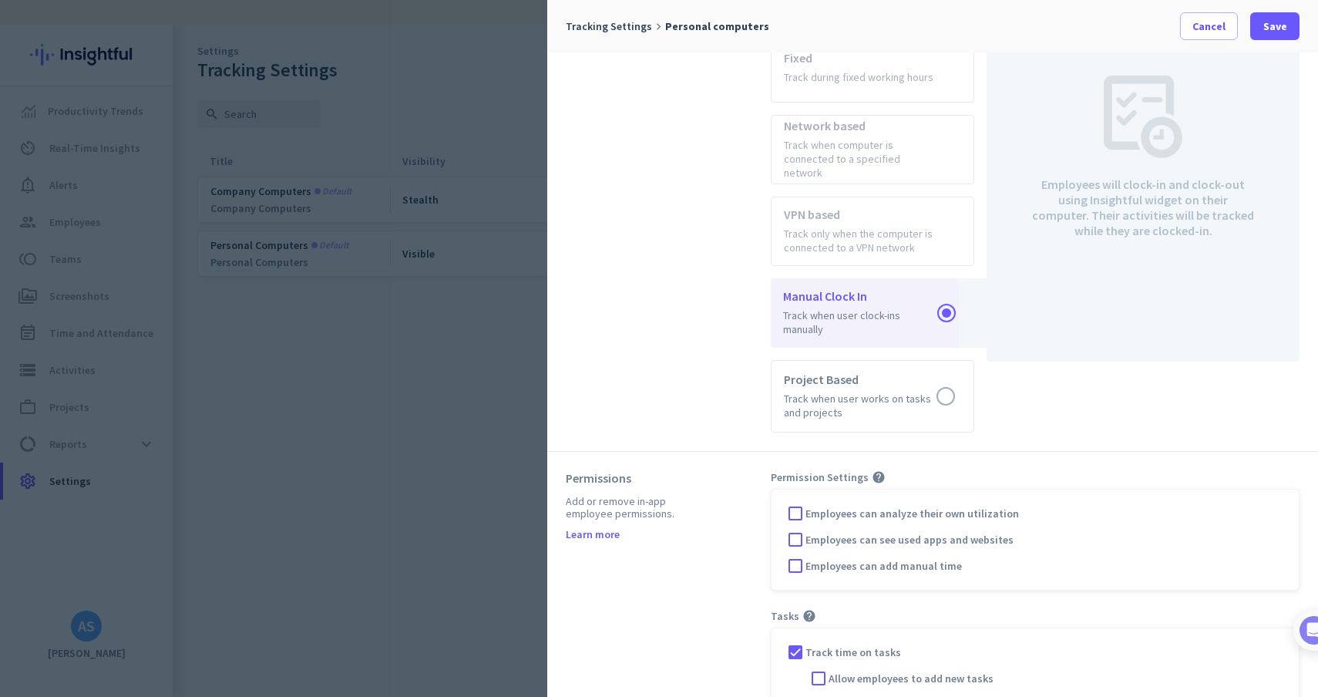
scroll to position [663, 0]
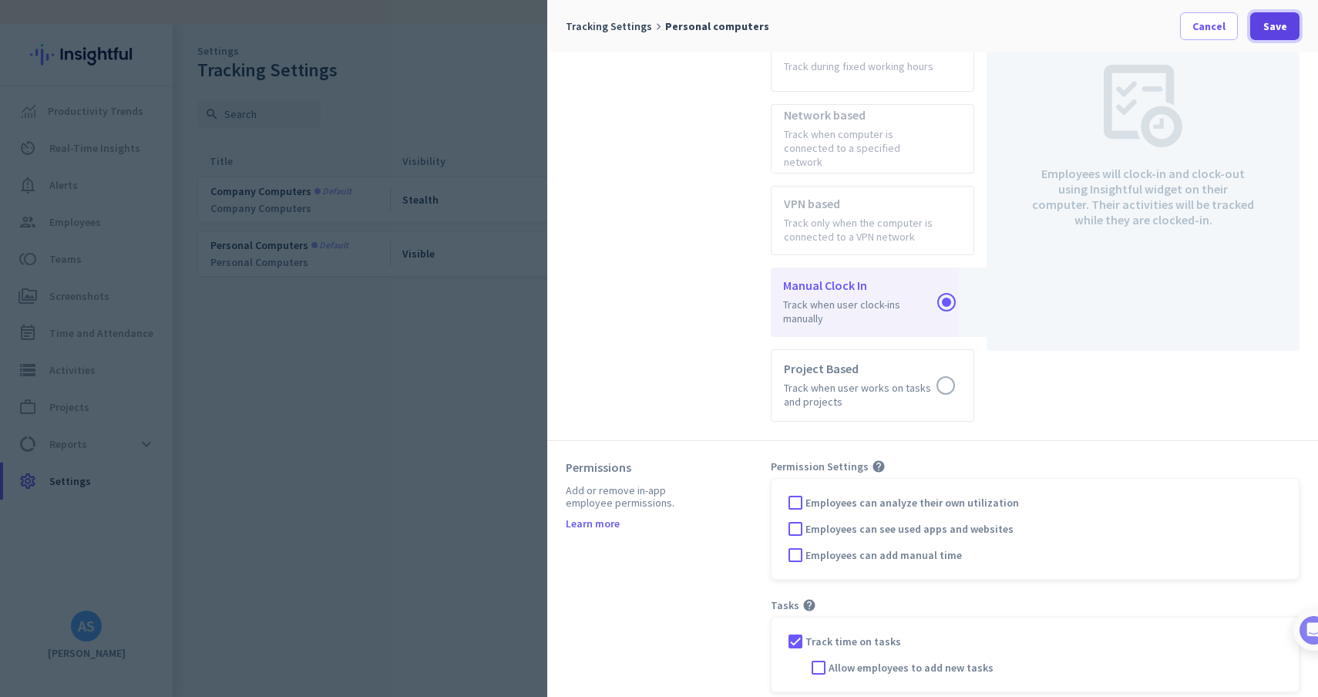
click at [1274, 29] on span "Save" at bounding box center [1276, 26] width 24 height 15
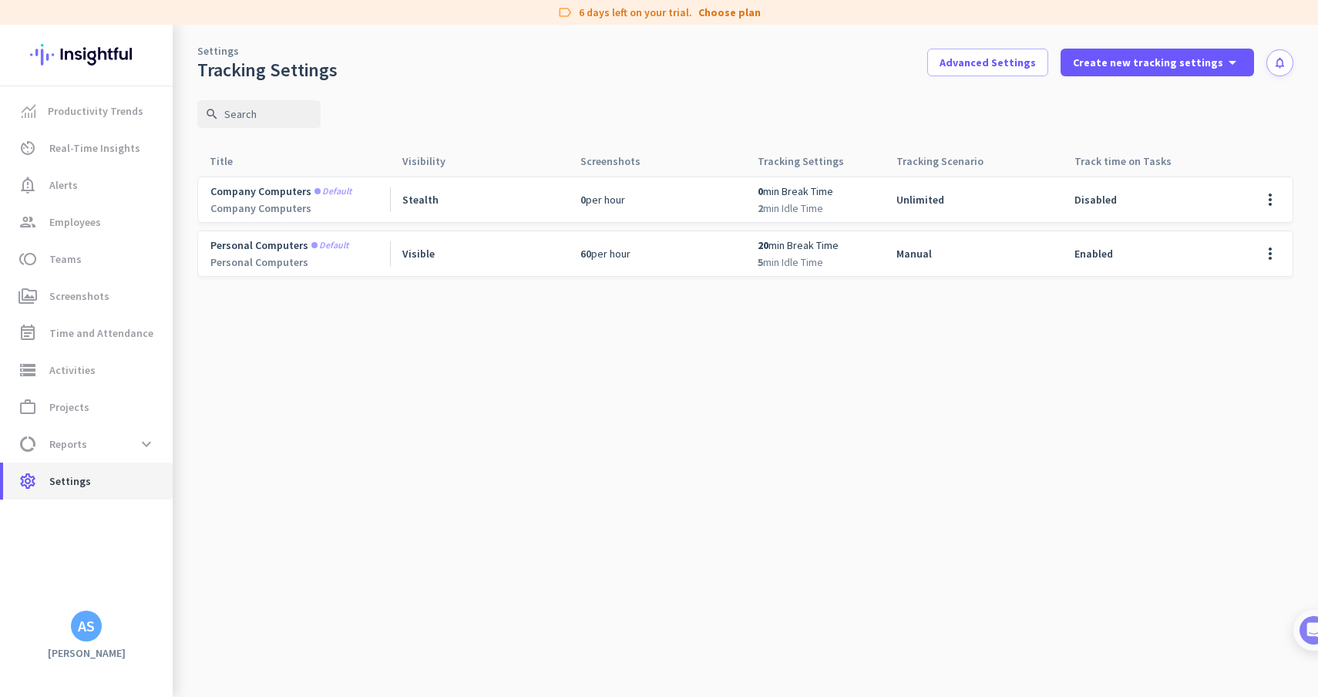
click at [88, 483] on span "settings Settings" at bounding box center [87, 481] width 145 height 19
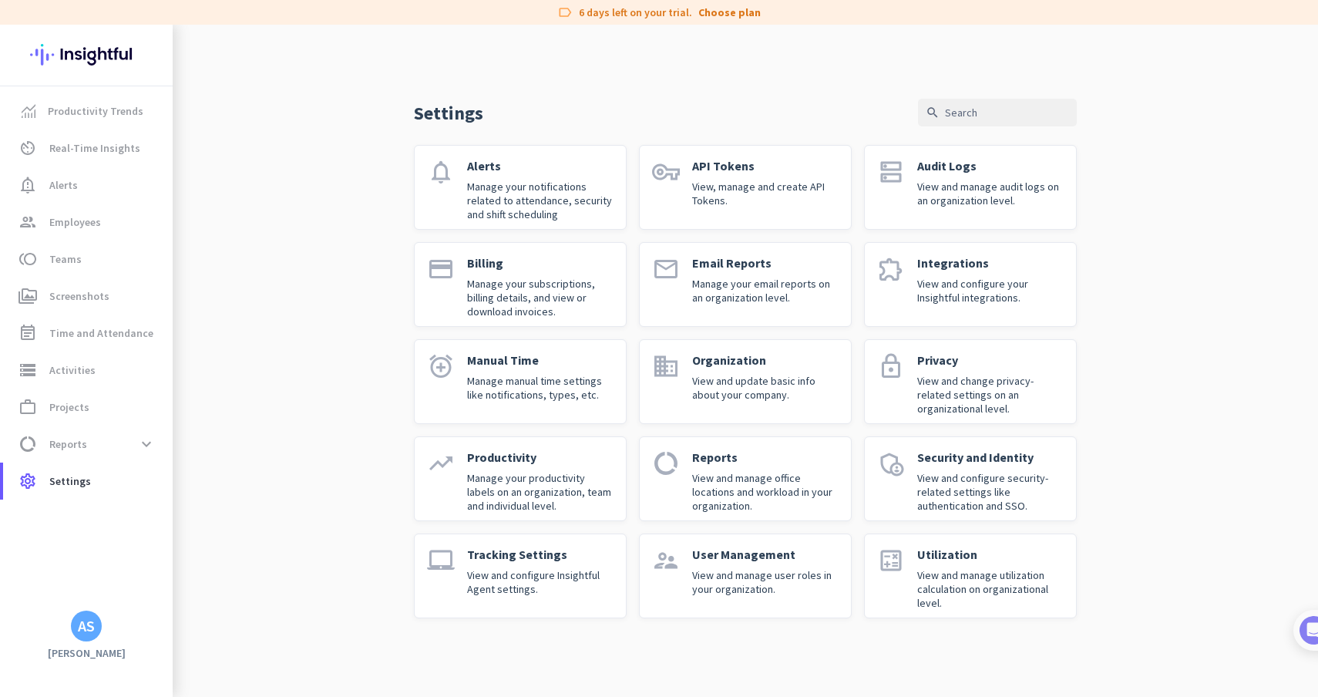
click at [563, 460] on p "Productivity" at bounding box center [540, 456] width 146 height 15
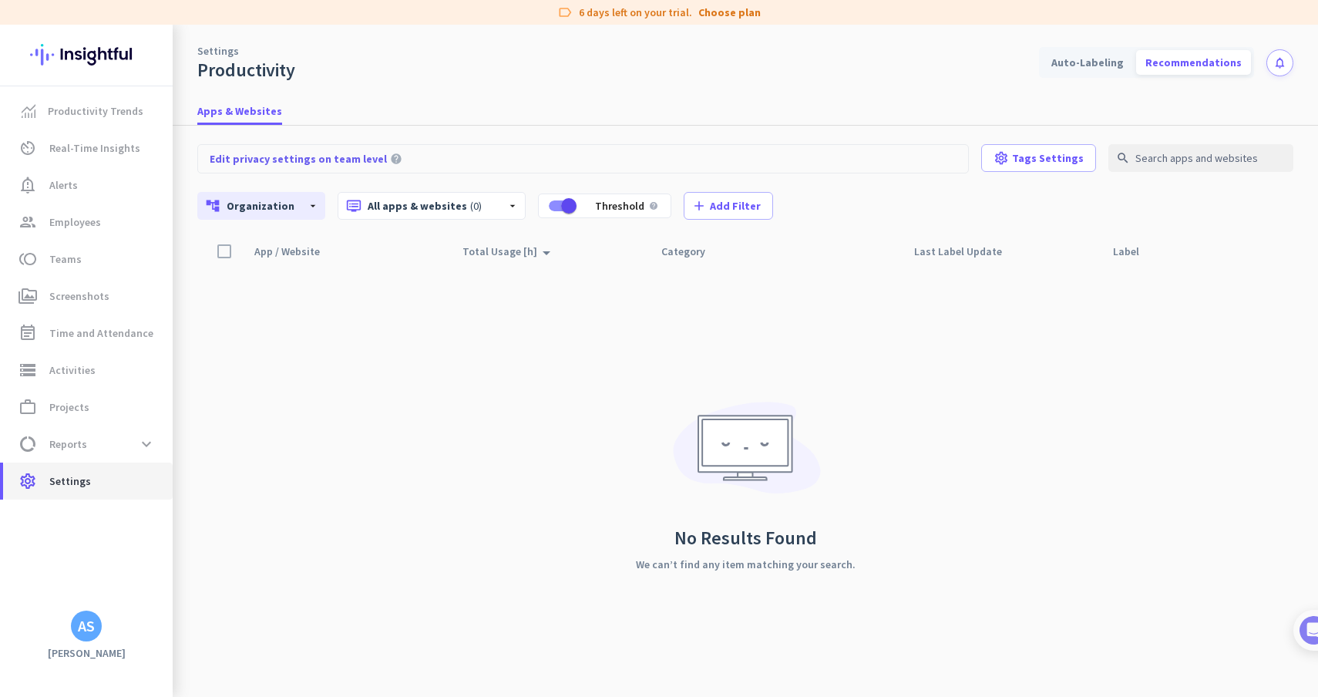
click at [79, 493] on link "settings Settings" at bounding box center [88, 481] width 170 height 37
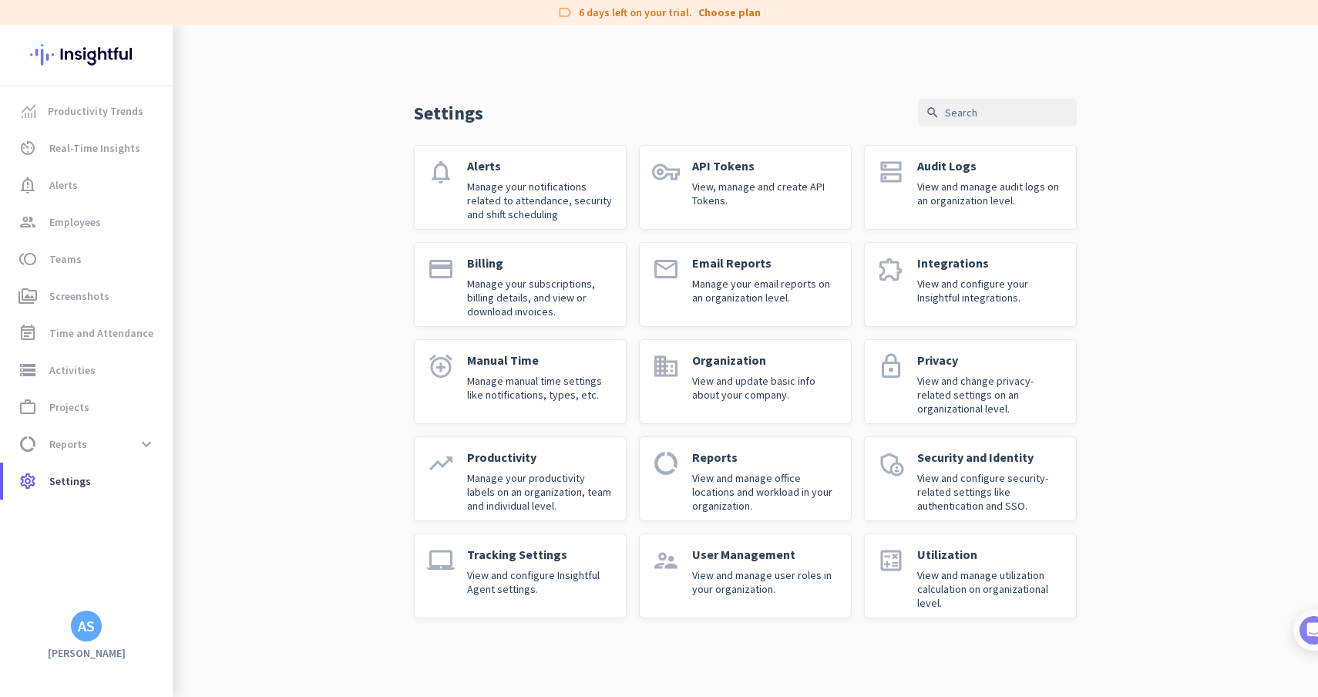
click at [538, 213] on p "Manage your notifications related to attendance, security and shift scheduling" at bounding box center [540, 201] width 146 height 42
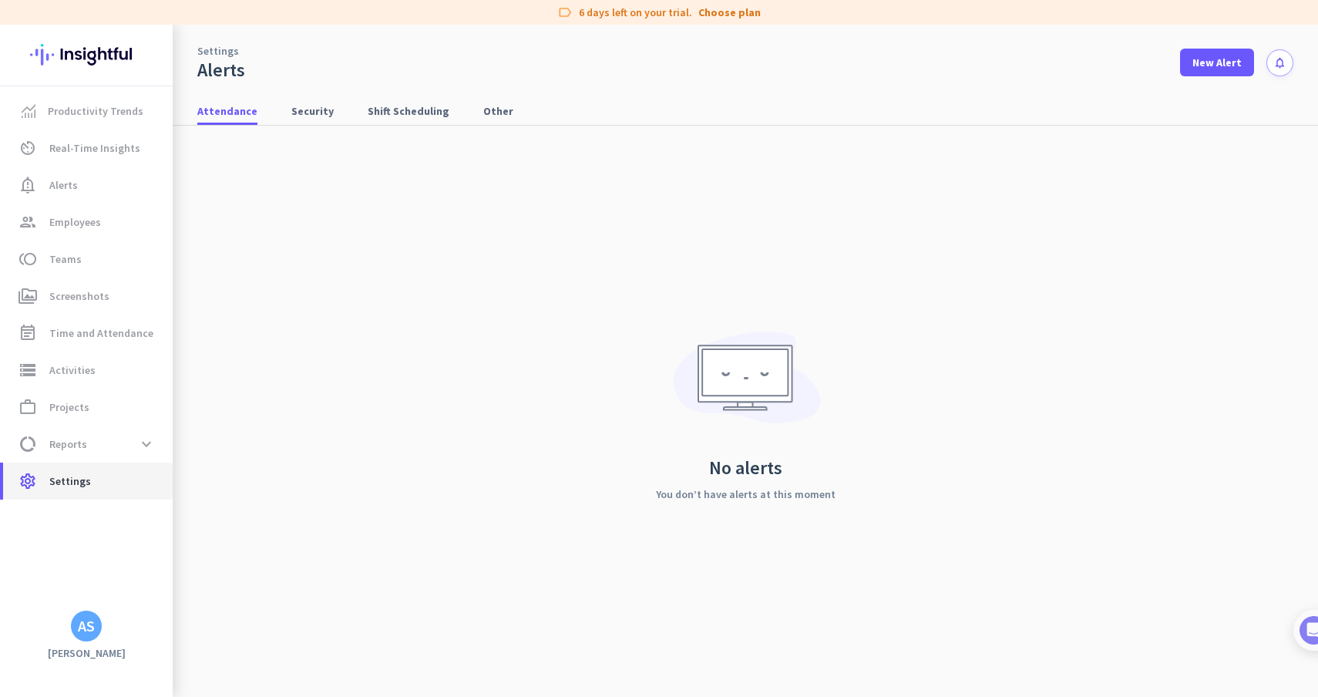
click at [67, 476] on span "Settings" at bounding box center [70, 481] width 42 height 19
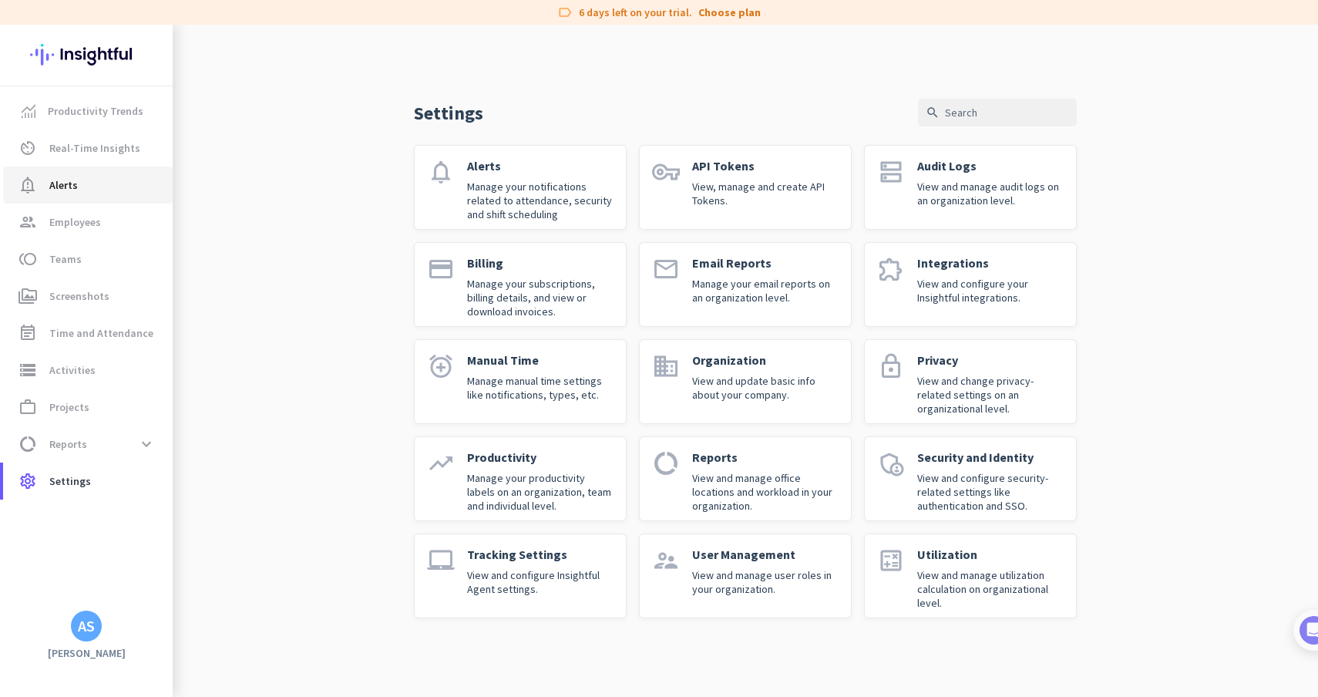
click at [104, 184] on span "notification_important Alerts" at bounding box center [87, 185] width 145 height 19
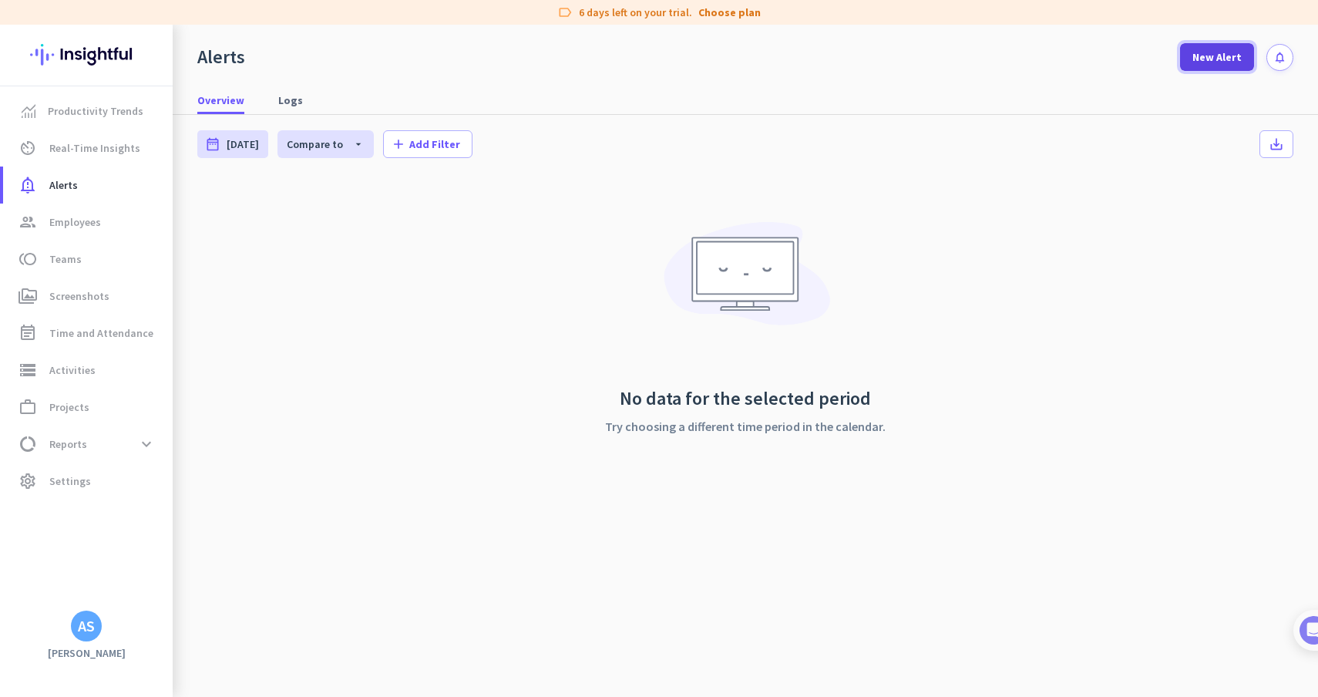
click at [1220, 57] on span "New Alert" at bounding box center [1217, 56] width 49 height 15
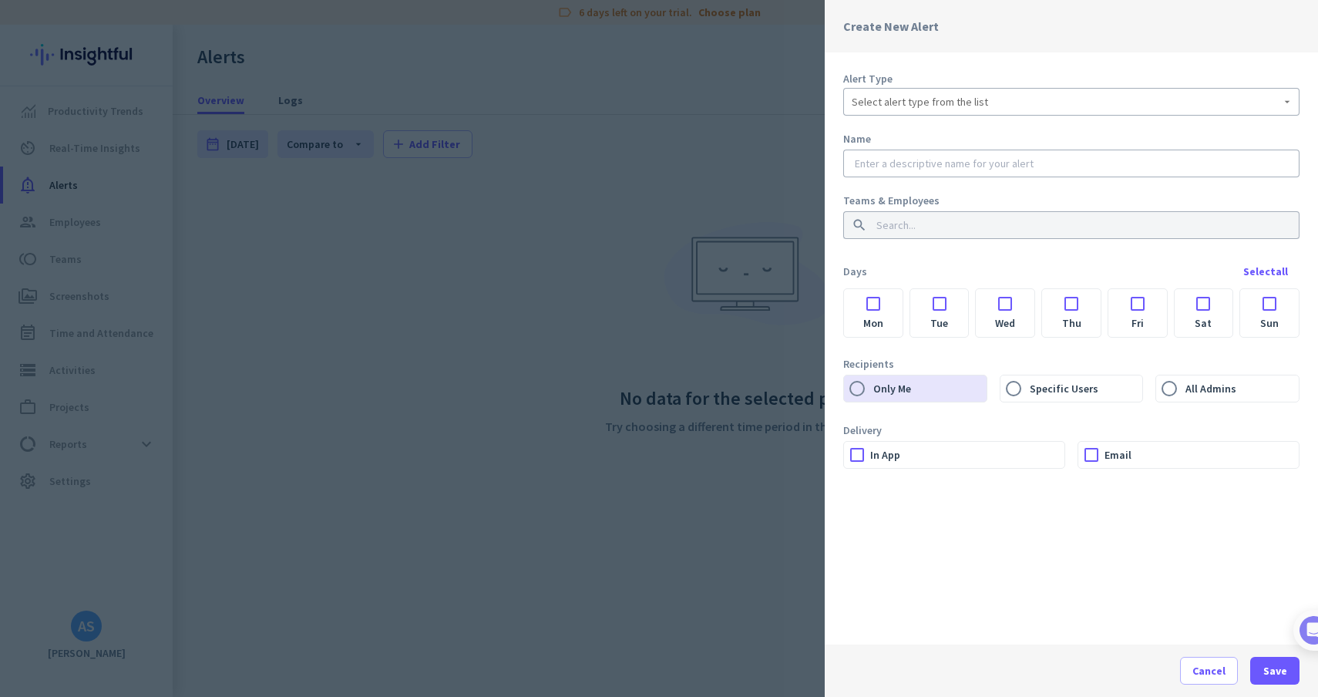
click at [1013, 104] on div "Select alert type from the list" at bounding box center [1071, 102] width 439 height 19
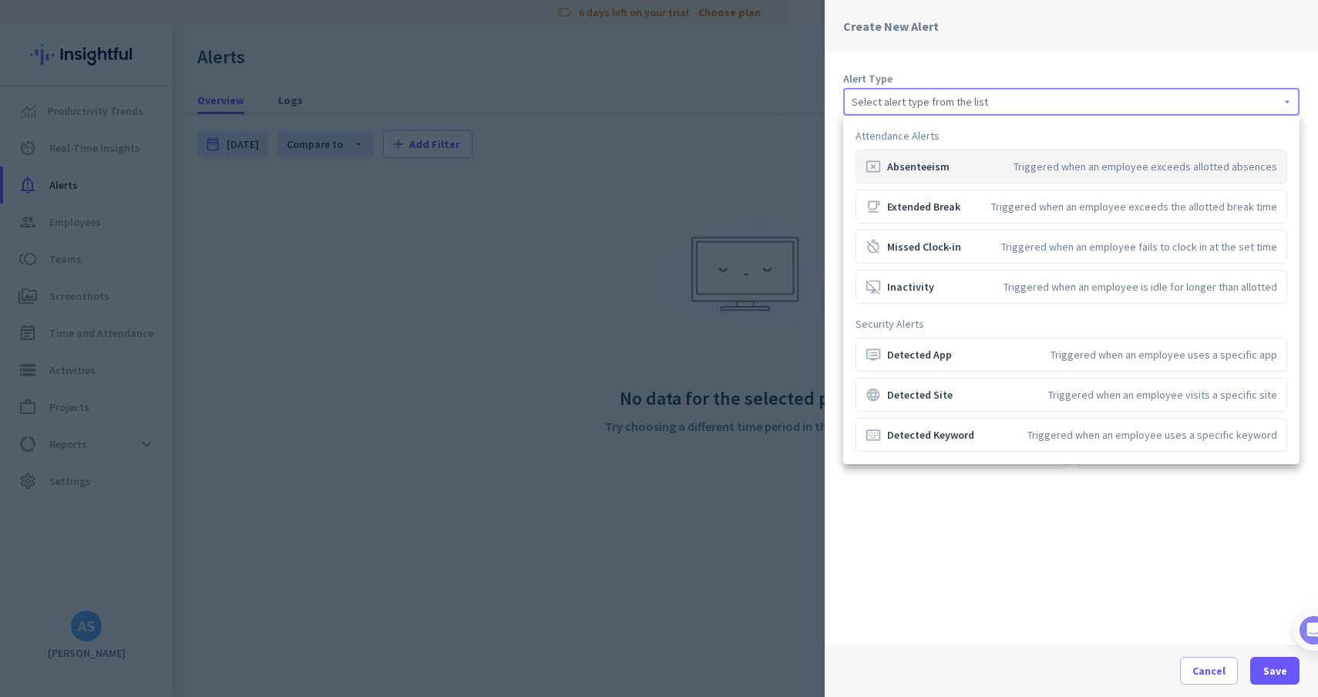
click at [1013, 104] on div at bounding box center [659, 348] width 1318 height 697
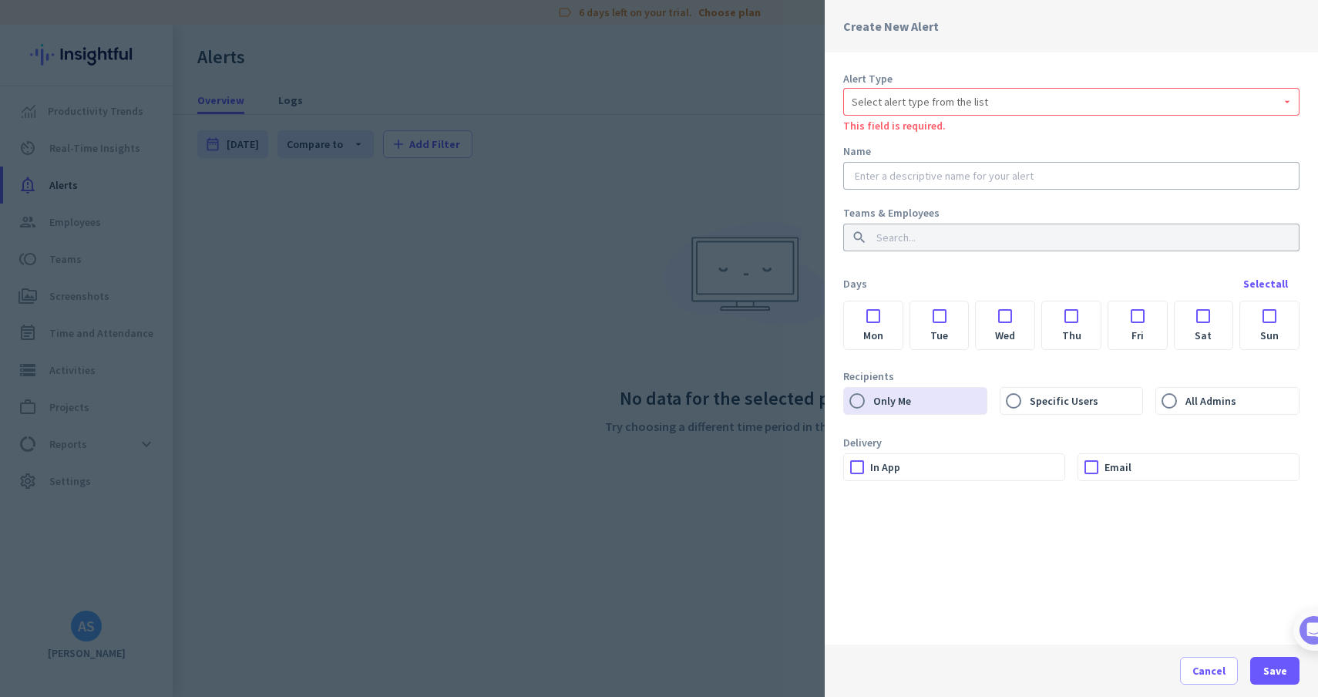
click at [656, 276] on div at bounding box center [659, 348] width 1318 height 697
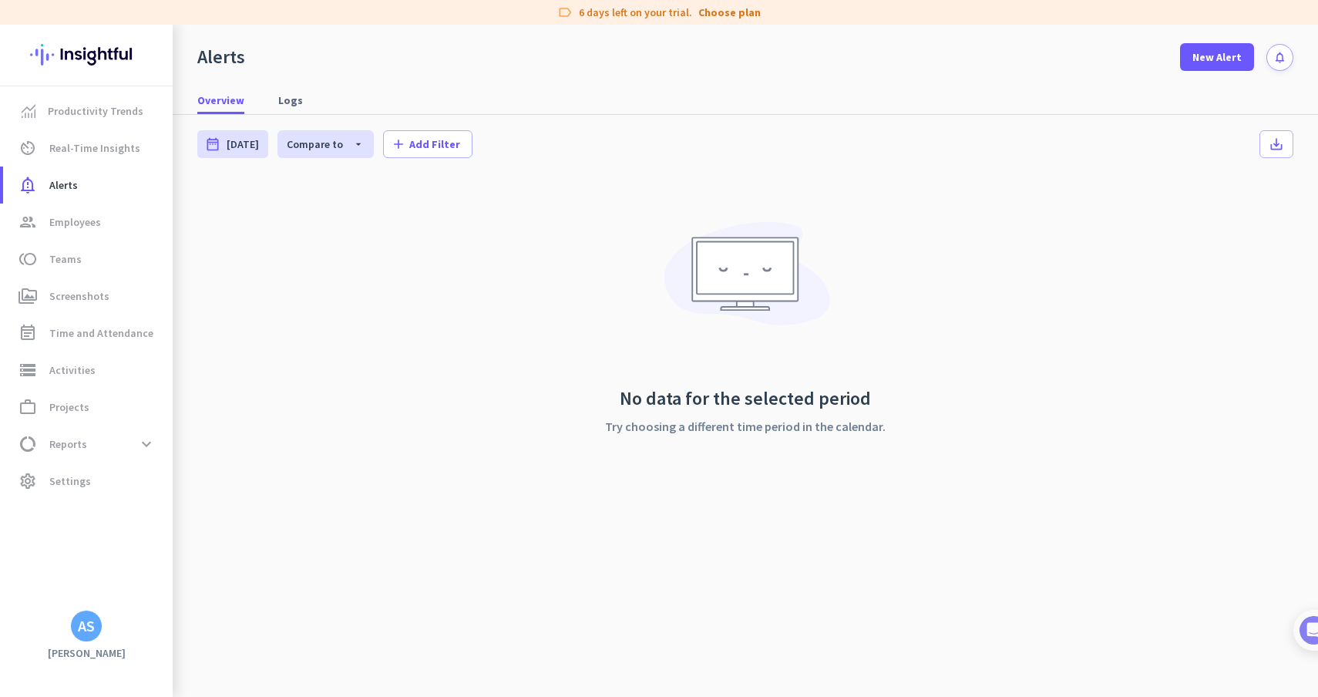
click at [454, 301] on div "No data for the selected period Try choosing a different time period in the cal…" at bounding box center [745, 342] width 1096 height 341
click at [119, 487] on span "settings Settings" at bounding box center [87, 481] width 145 height 19
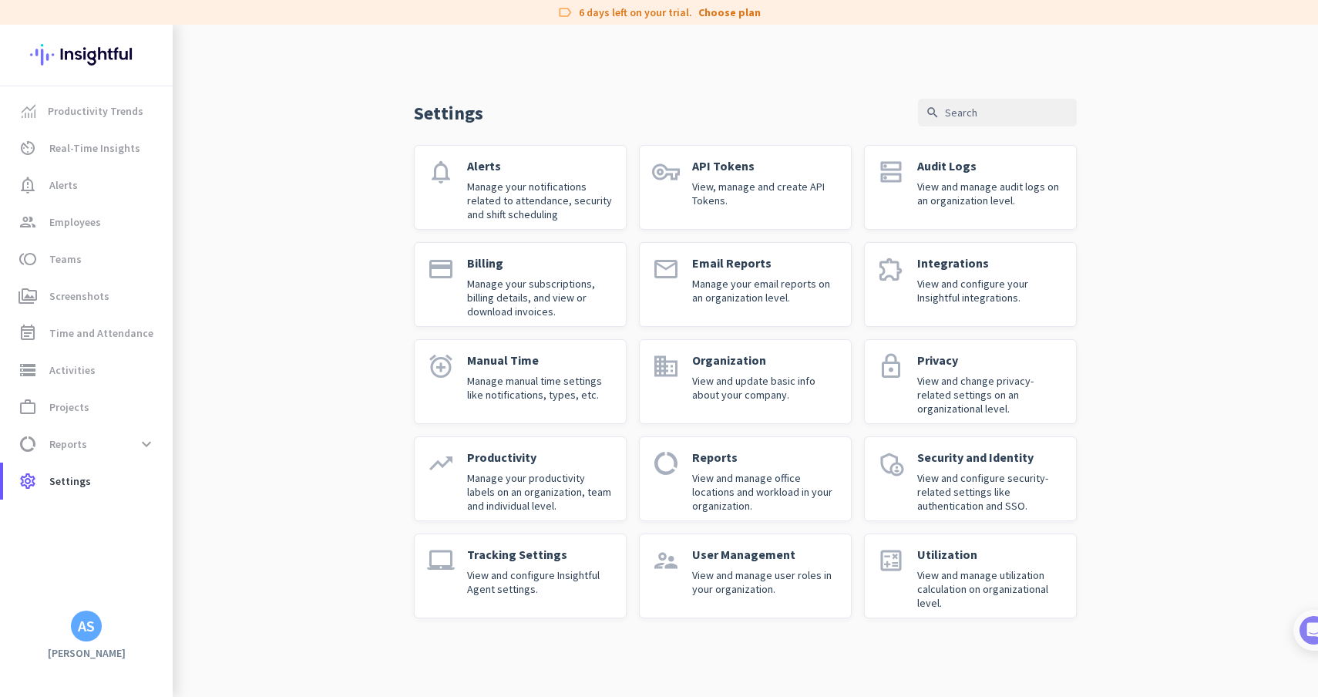
click at [759, 281] on p "Manage your email reports on an organization level." at bounding box center [765, 291] width 146 height 28
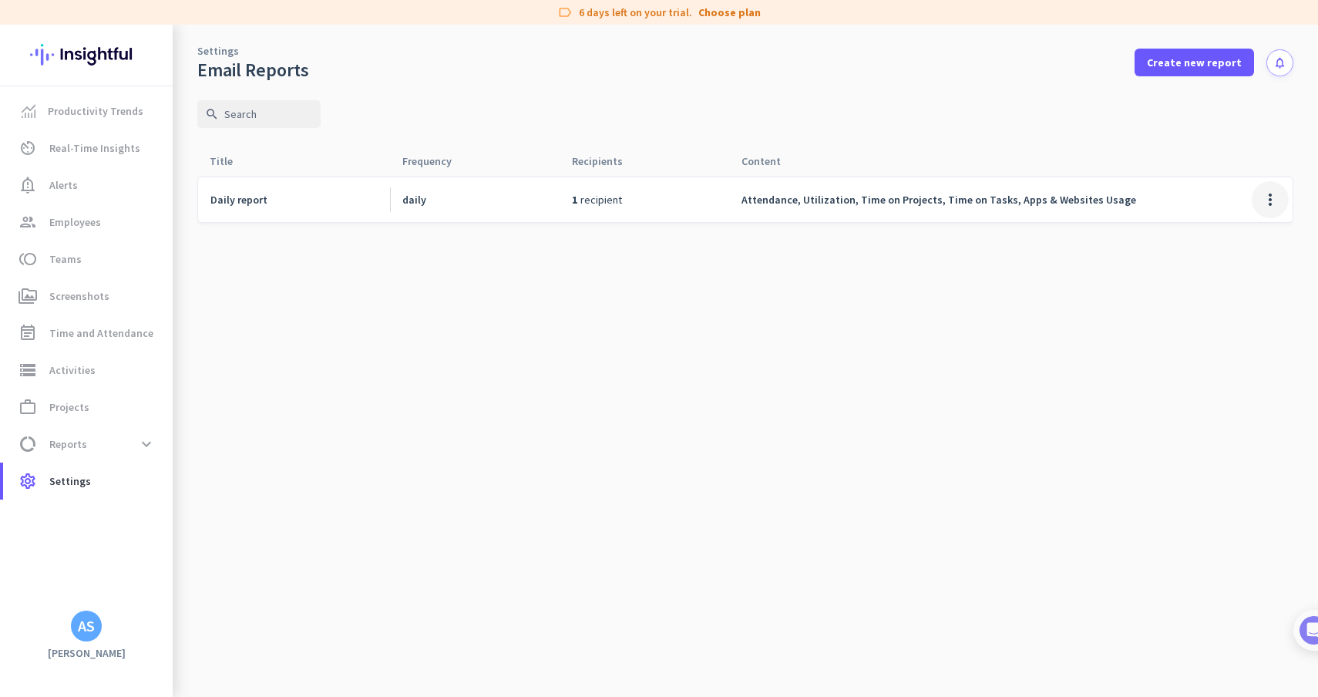
click at [1267, 204] on span at bounding box center [1270, 199] width 37 height 37
click at [1267, 204] on div at bounding box center [659, 348] width 1318 height 697
click at [1197, 62] on span "Create new report" at bounding box center [1194, 62] width 95 height 15
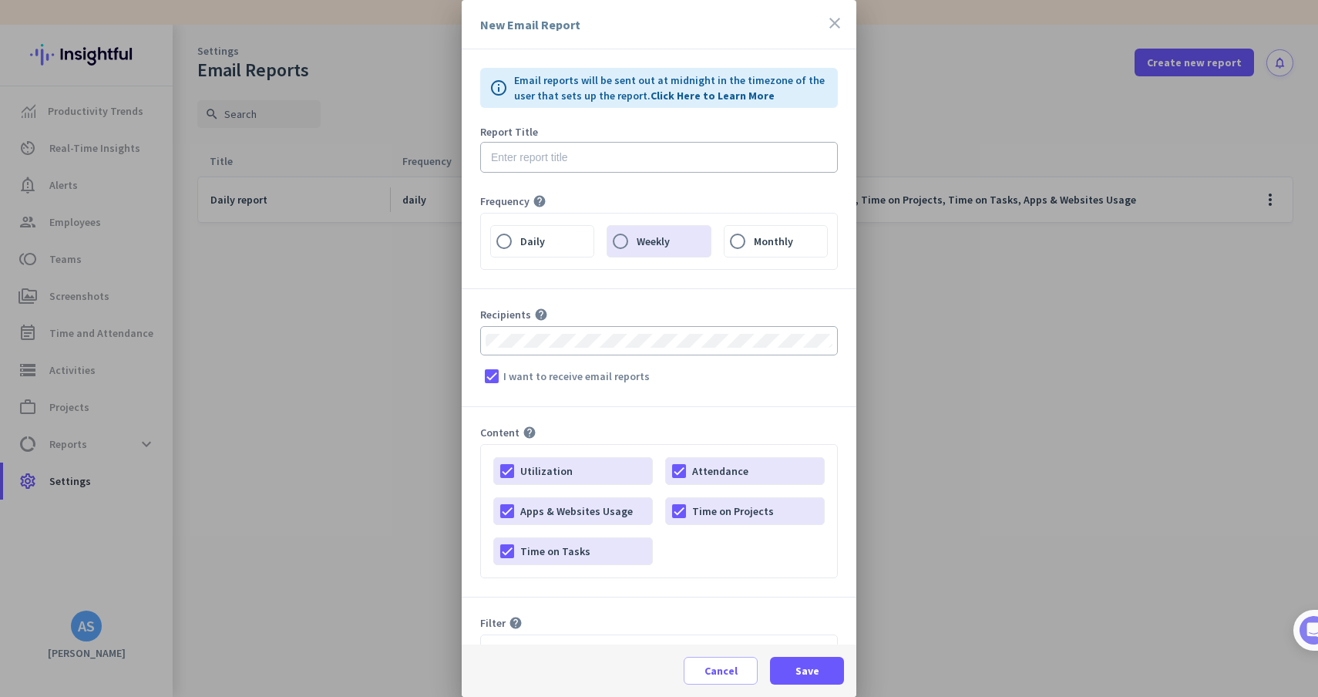
click at [839, 19] on icon "close" at bounding box center [835, 23] width 19 height 19
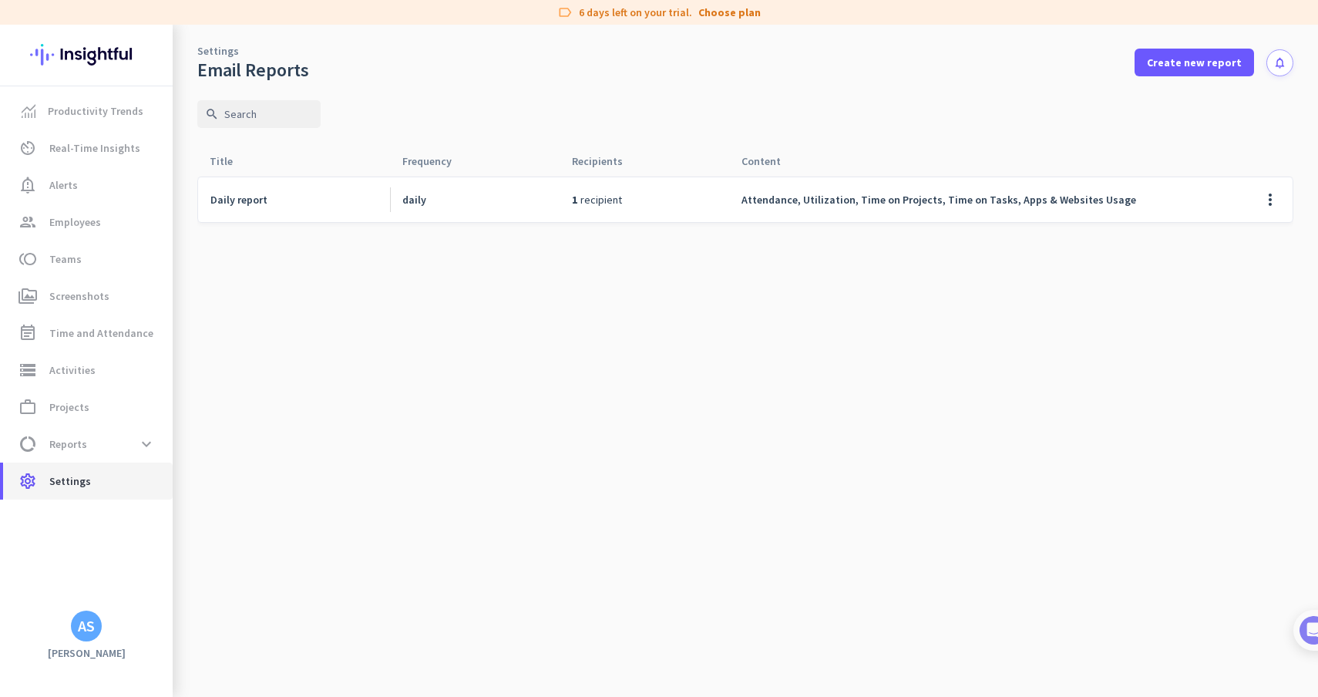
click at [99, 485] on span "settings Settings" at bounding box center [87, 481] width 145 height 19
